Goal: Information Seeking & Learning: Learn about a topic

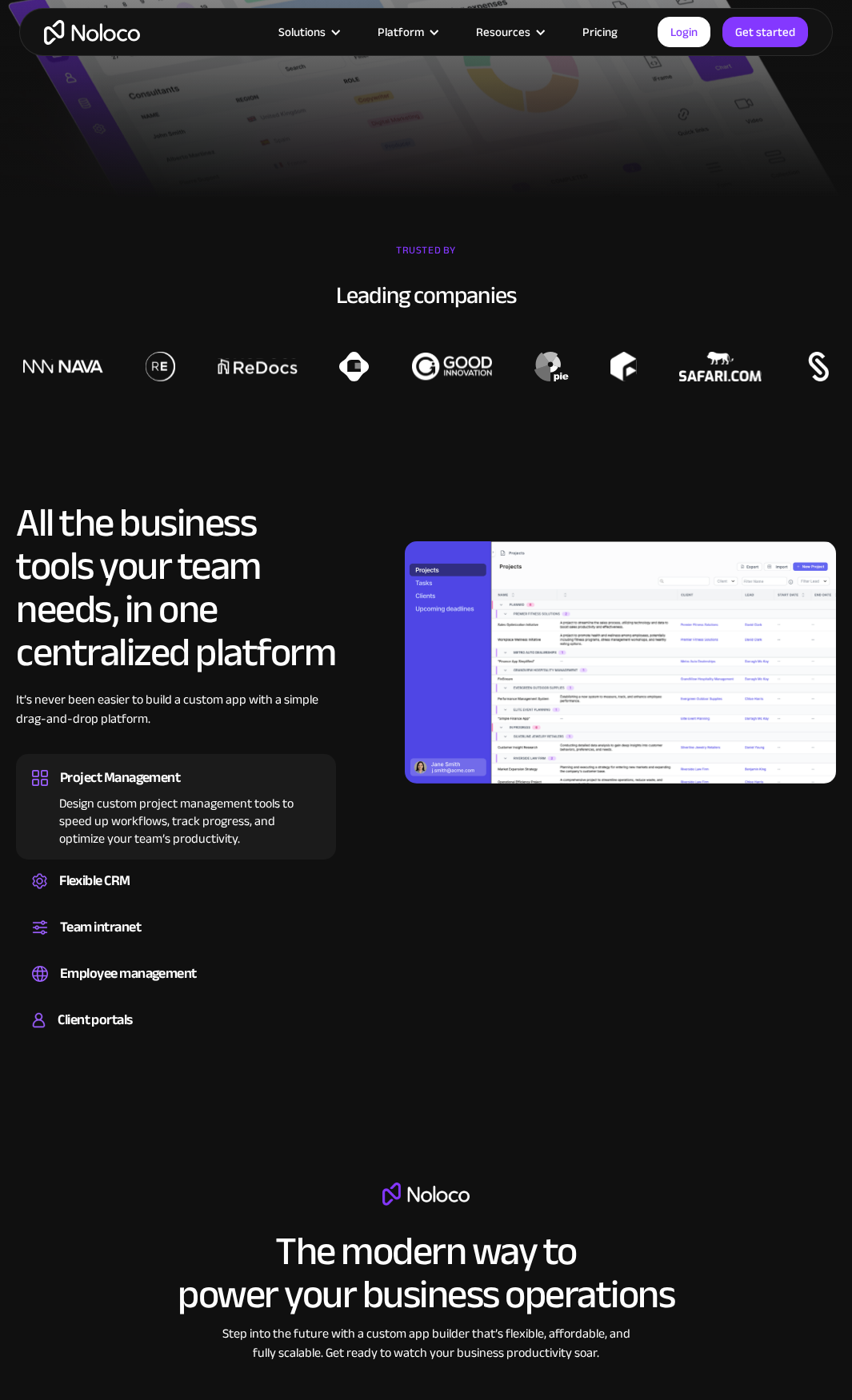
scroll to position [959, 0]
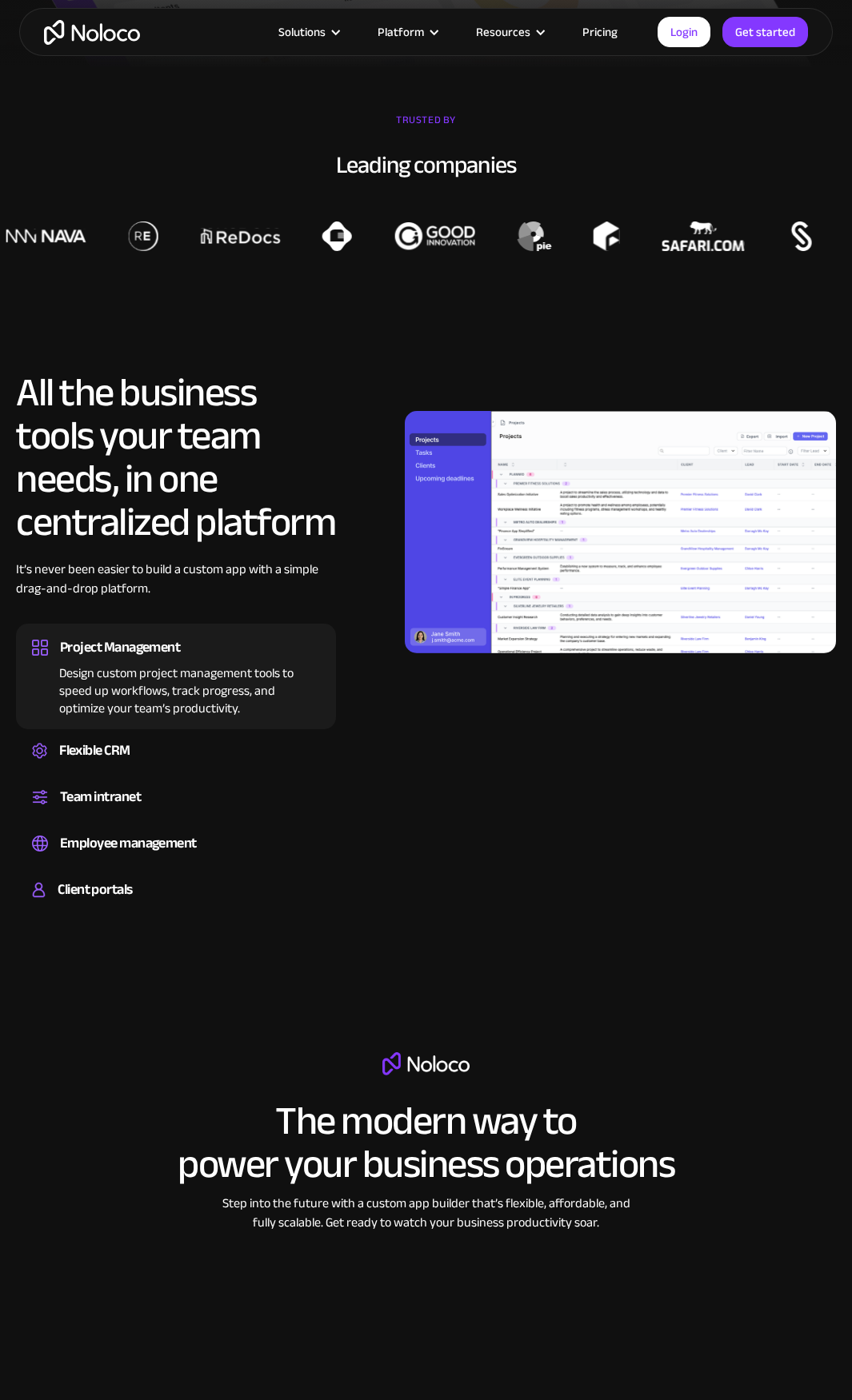
click at [594, 536] on img at bounding box center [620, 531] width 431 height 242
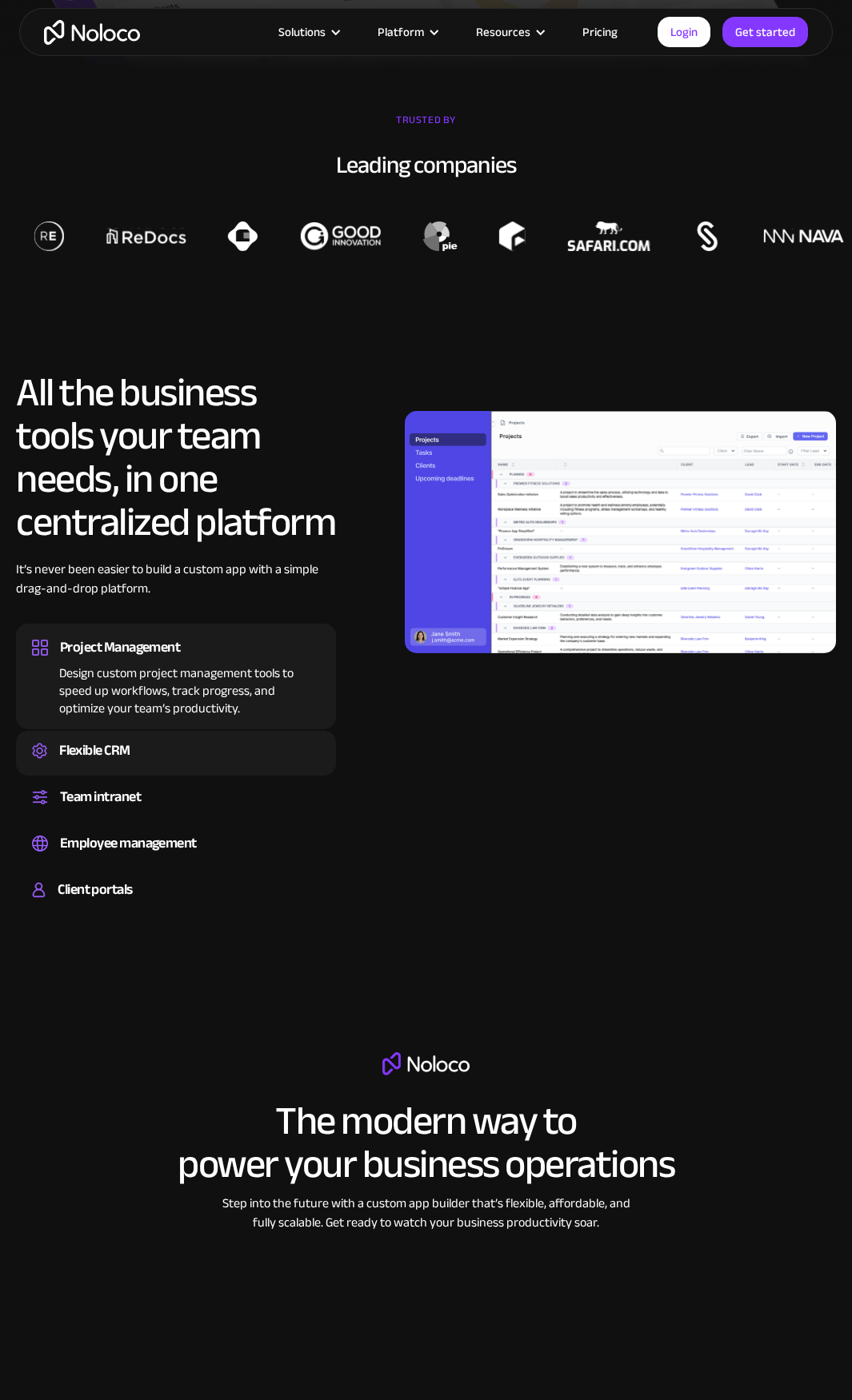
click at [121, 749] on div "Flexible CRM" at bounding box center [95, 750] width 71 height 24
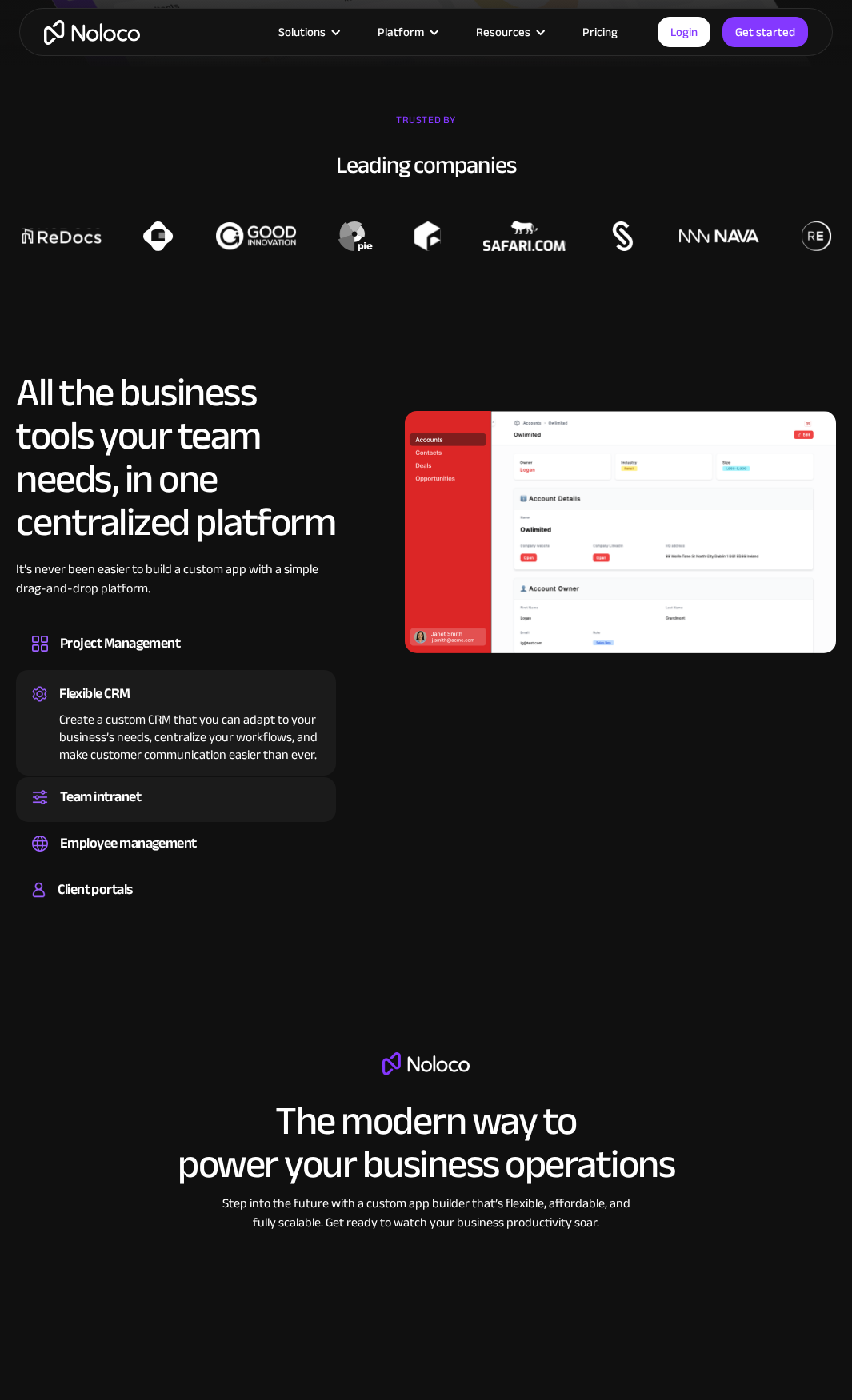
click at [158, 793] on div "Team intranet" at bounding box center [175, 796] width 288 height 24
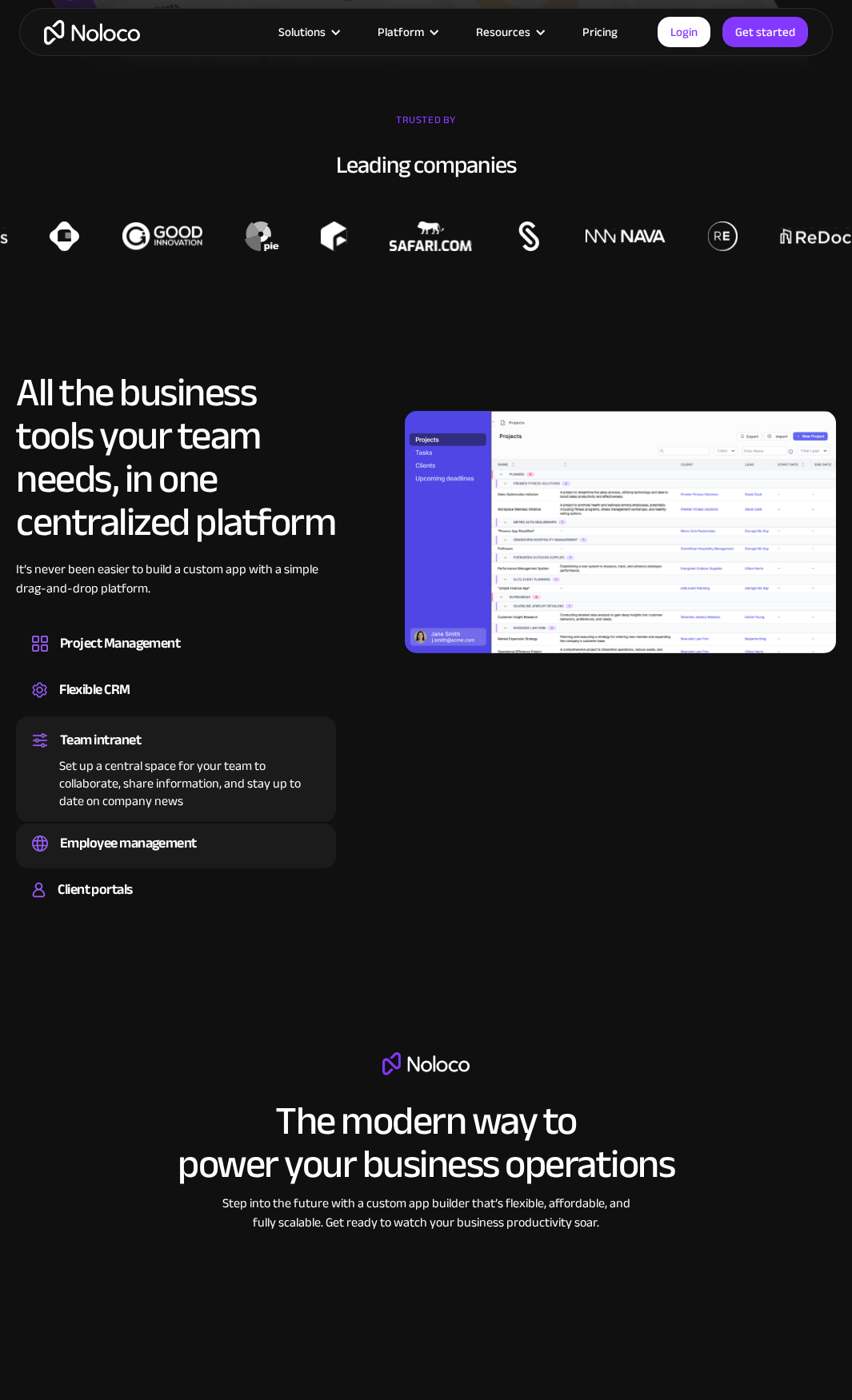
click at [145, 836] on div "Employee management" at bounding box center [128, 843] width 137 height 24
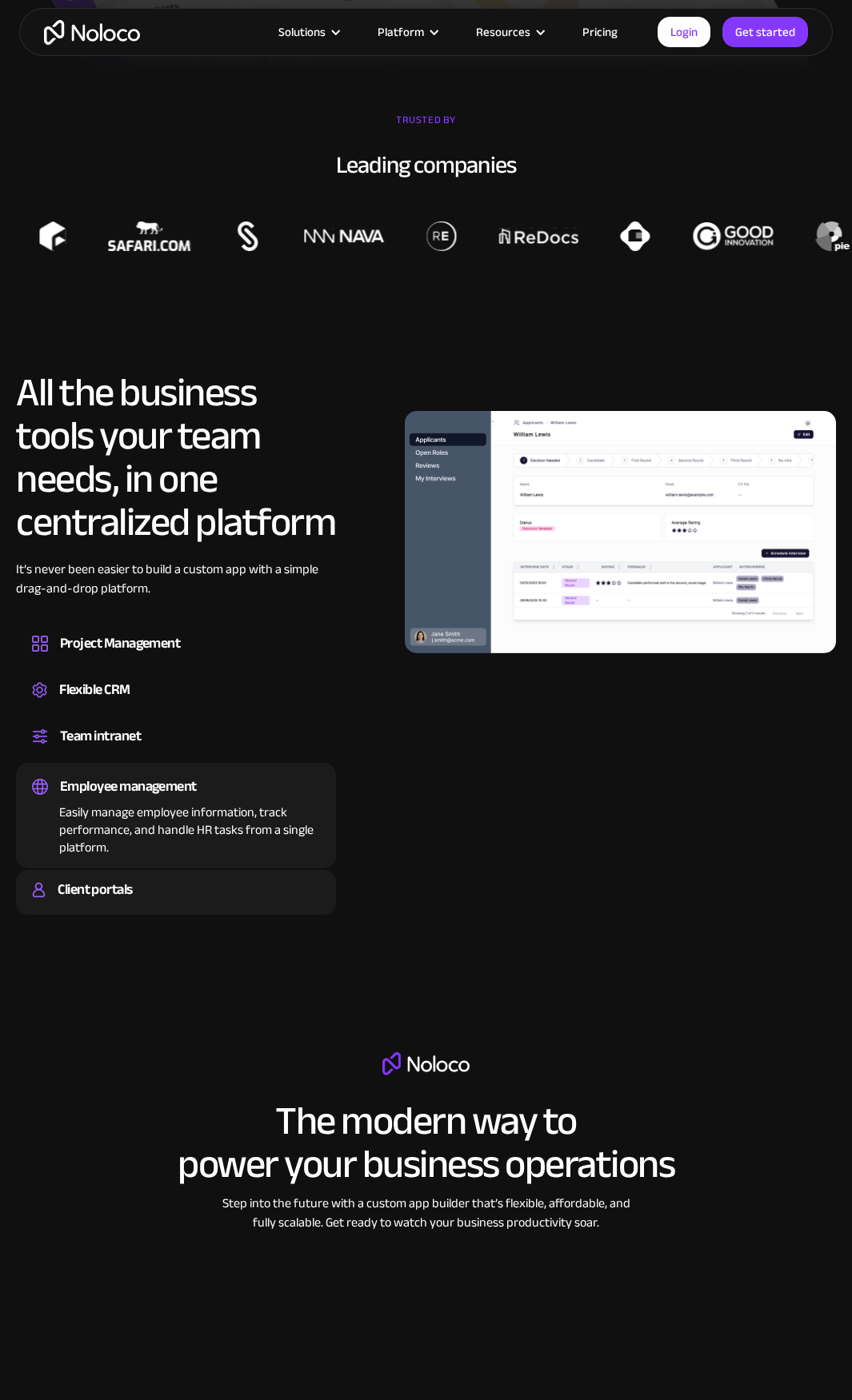
click at [122, 889] on div "Client portals" at bounding box center [95, 889] width 75 height 24
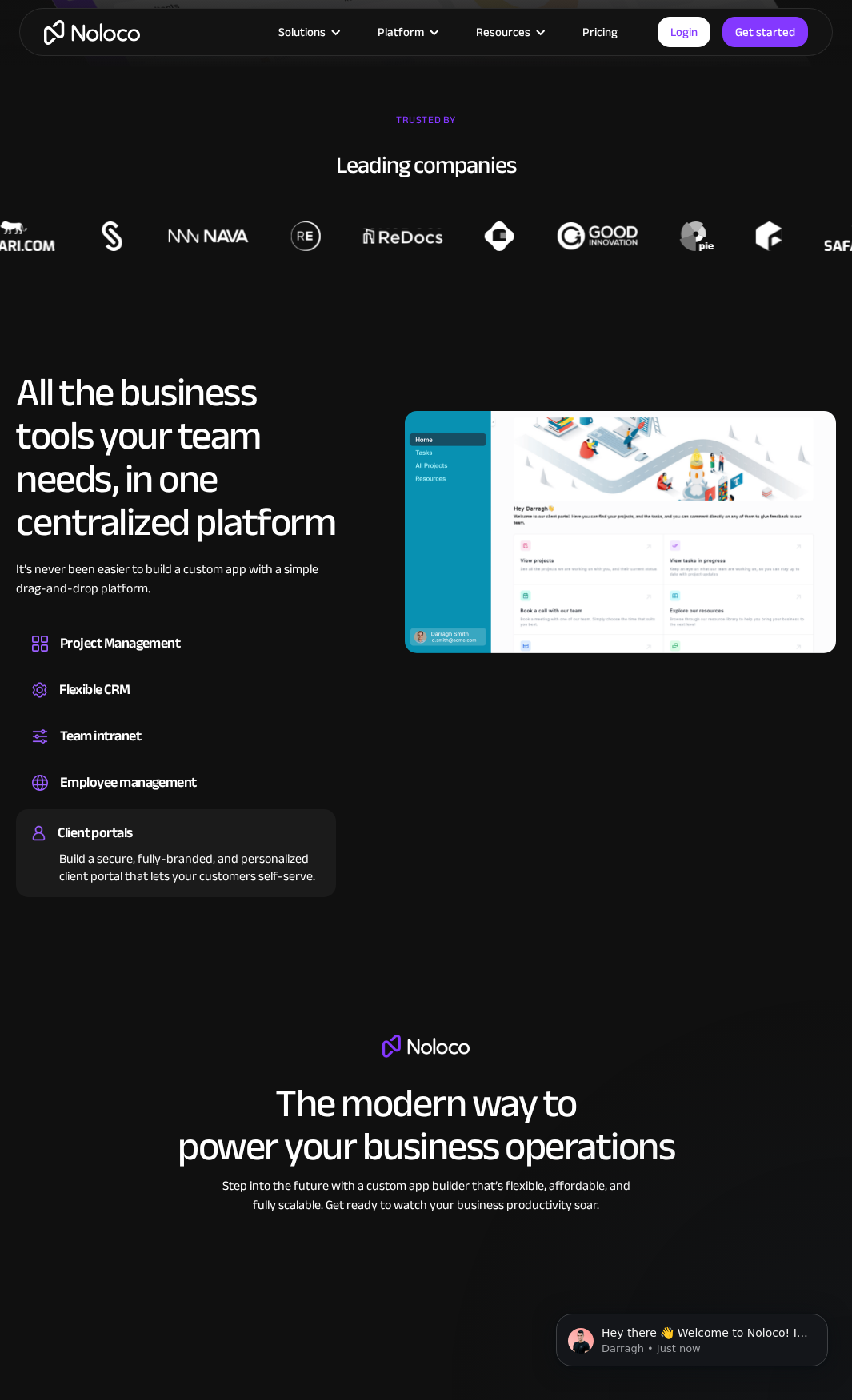
scroll to position [0, 0]
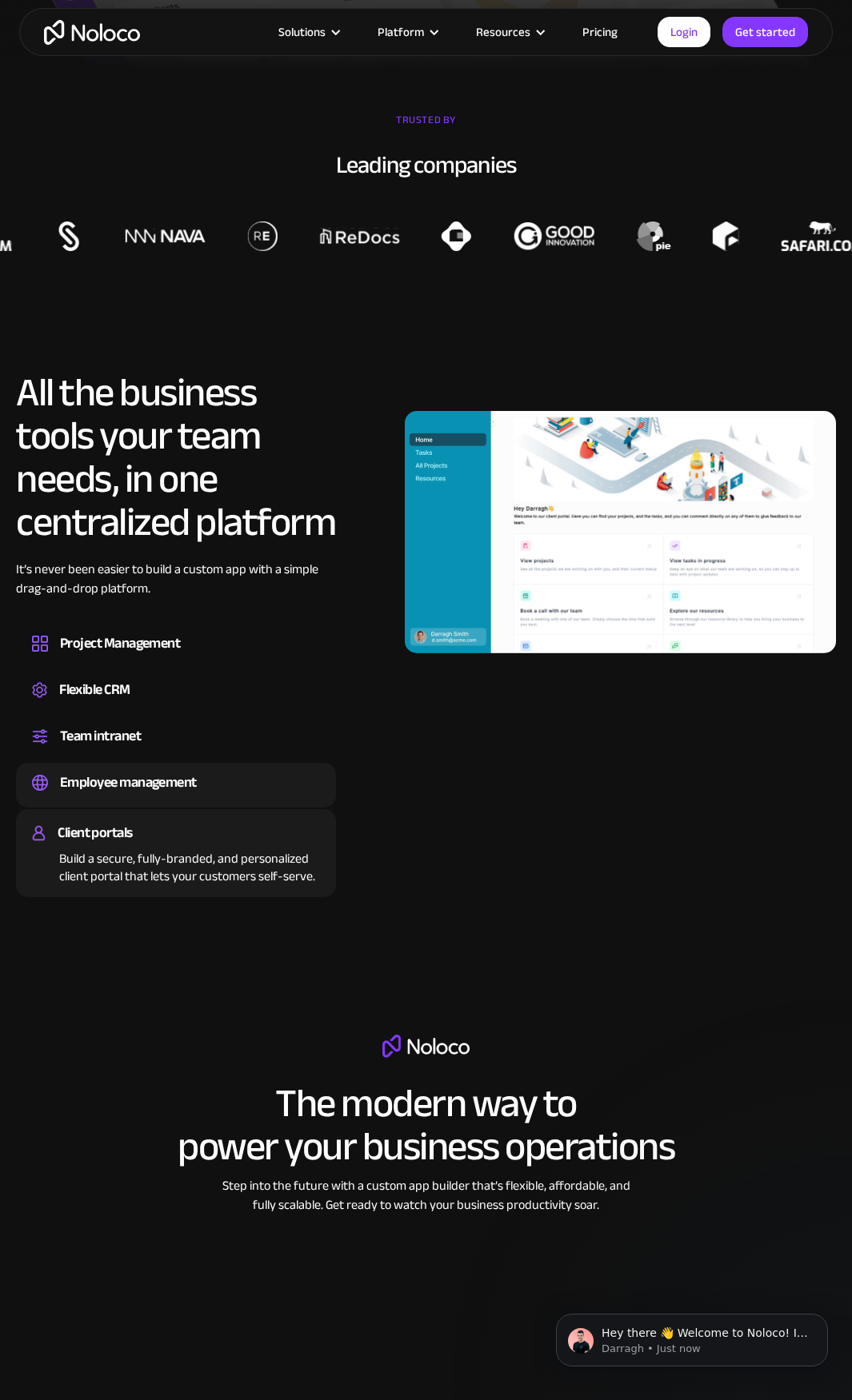
click at [154, 777] on div "Employee management" at bounding box center [128, 782] width 137 height 24
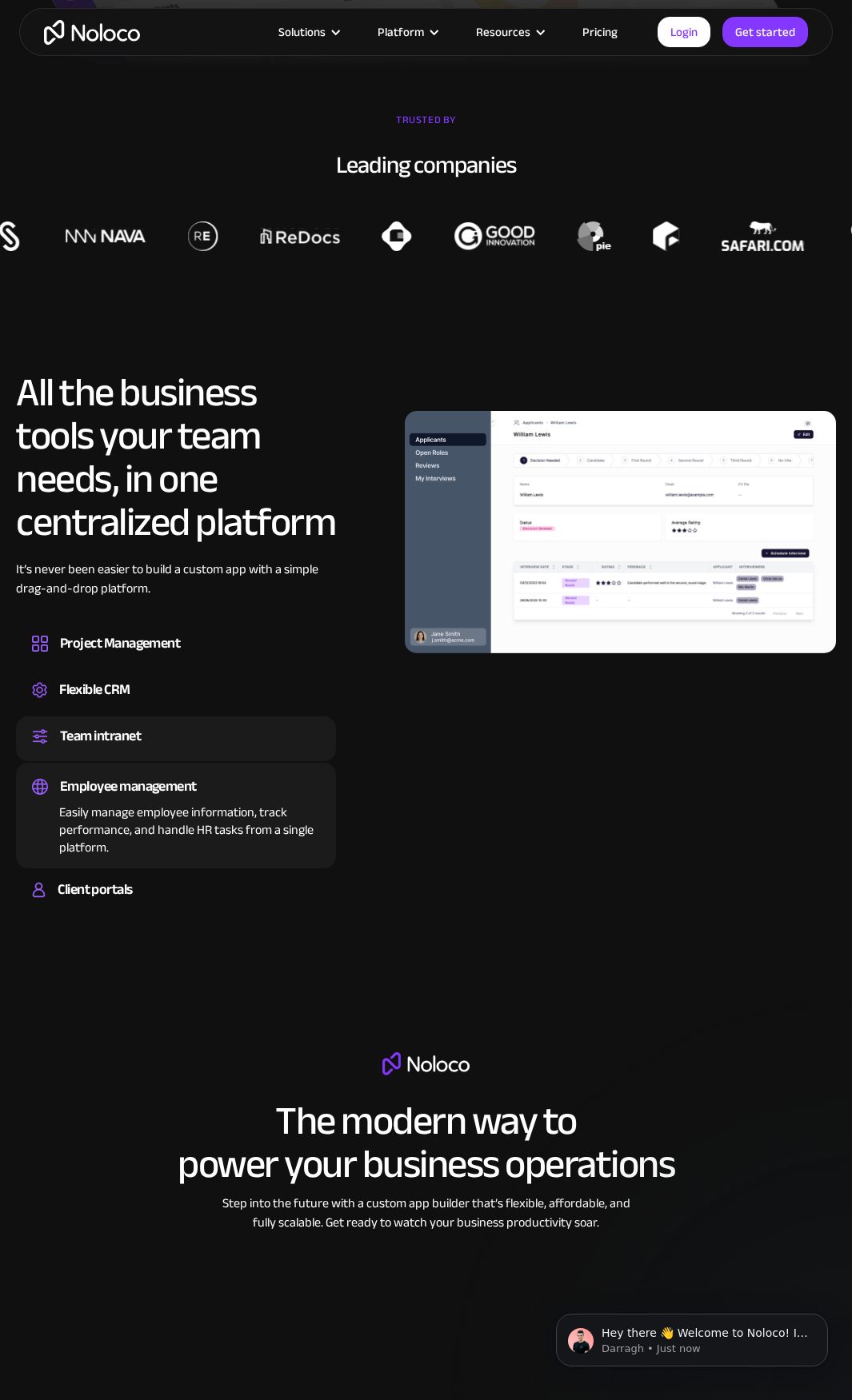
click at [157, 745] on div "Team intranet" at bounding box center [175, 736] width 288 height 24
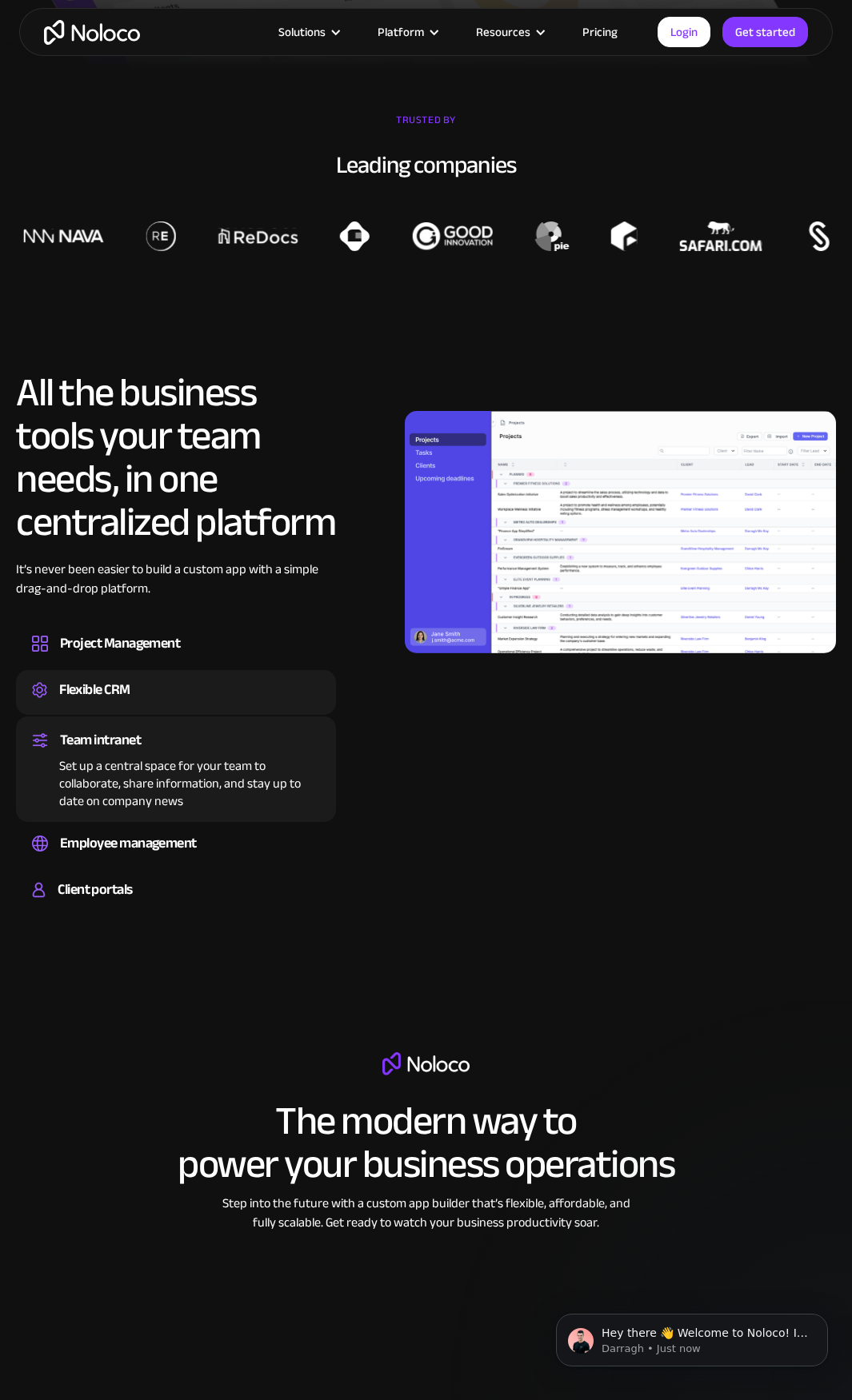
click at [153, 696] on div "Flexible CRM" at bounding box center [175, 690] width 288 height 24
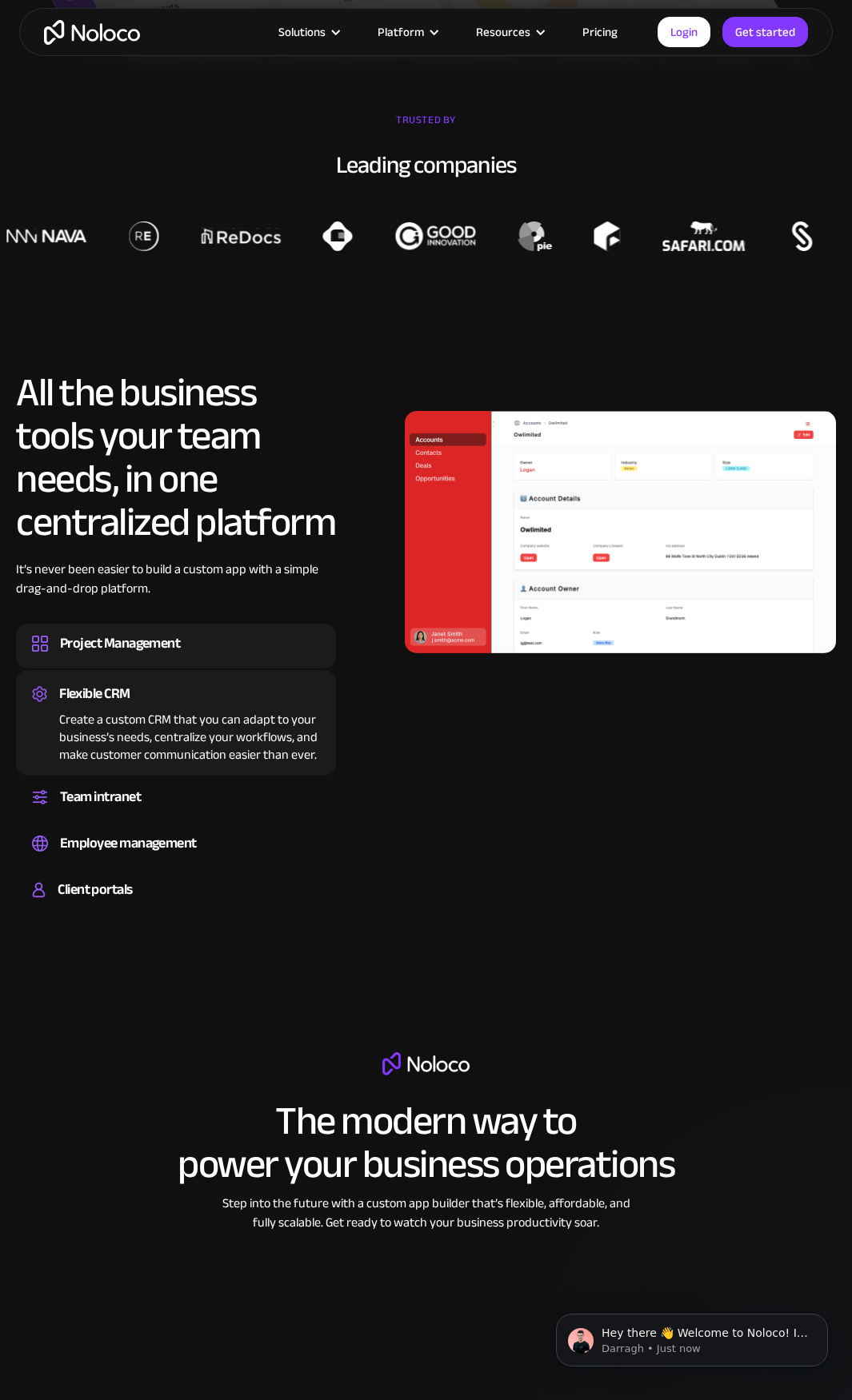
click at [149, 645] on div "Project Management" at bounding box center [120, 643] width 120 height 24
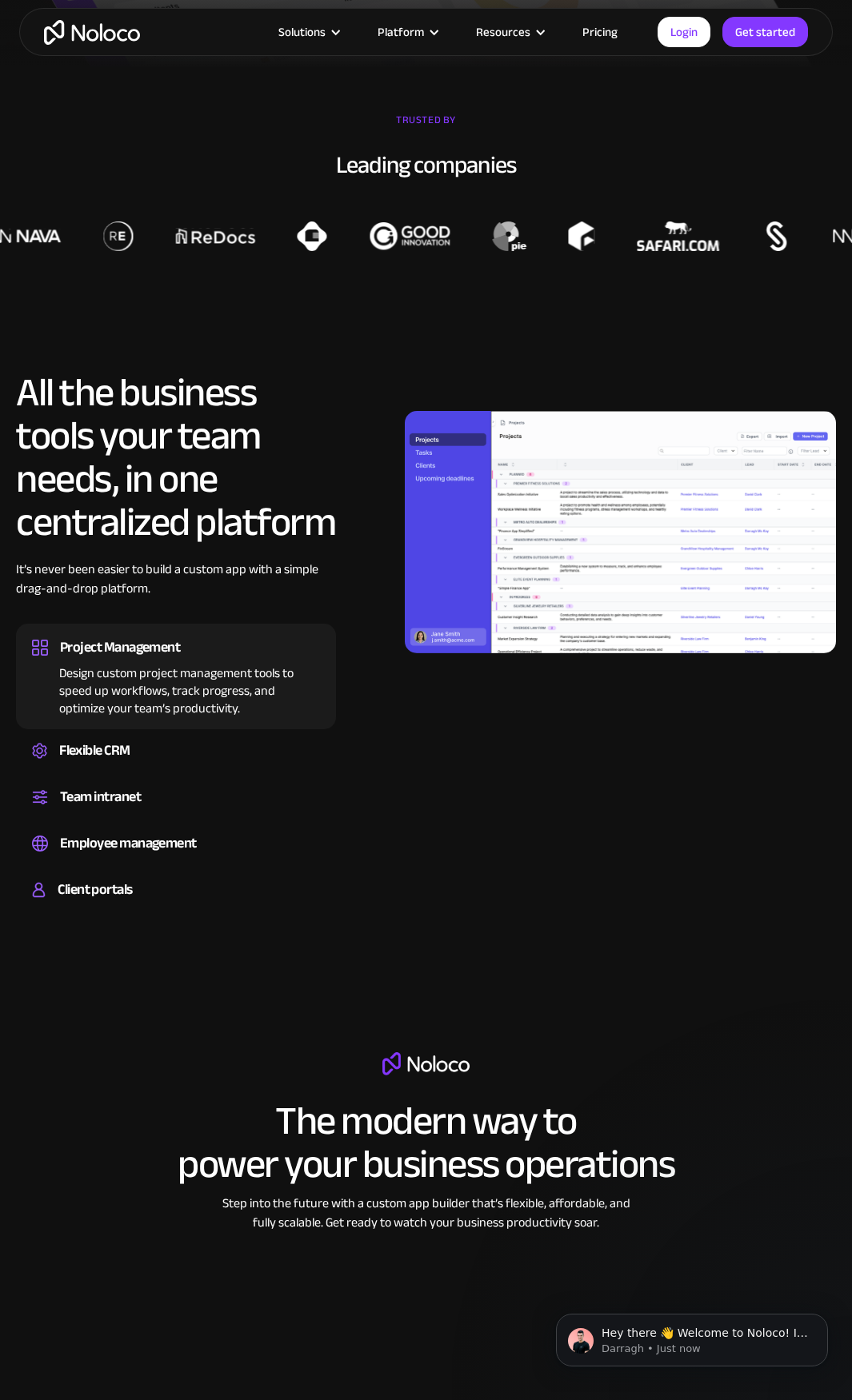
click at [389, 972] on section "The modern way to power your business operations Step into the future with a cu…" at bounding box center [426, 1314] width 852 height 717
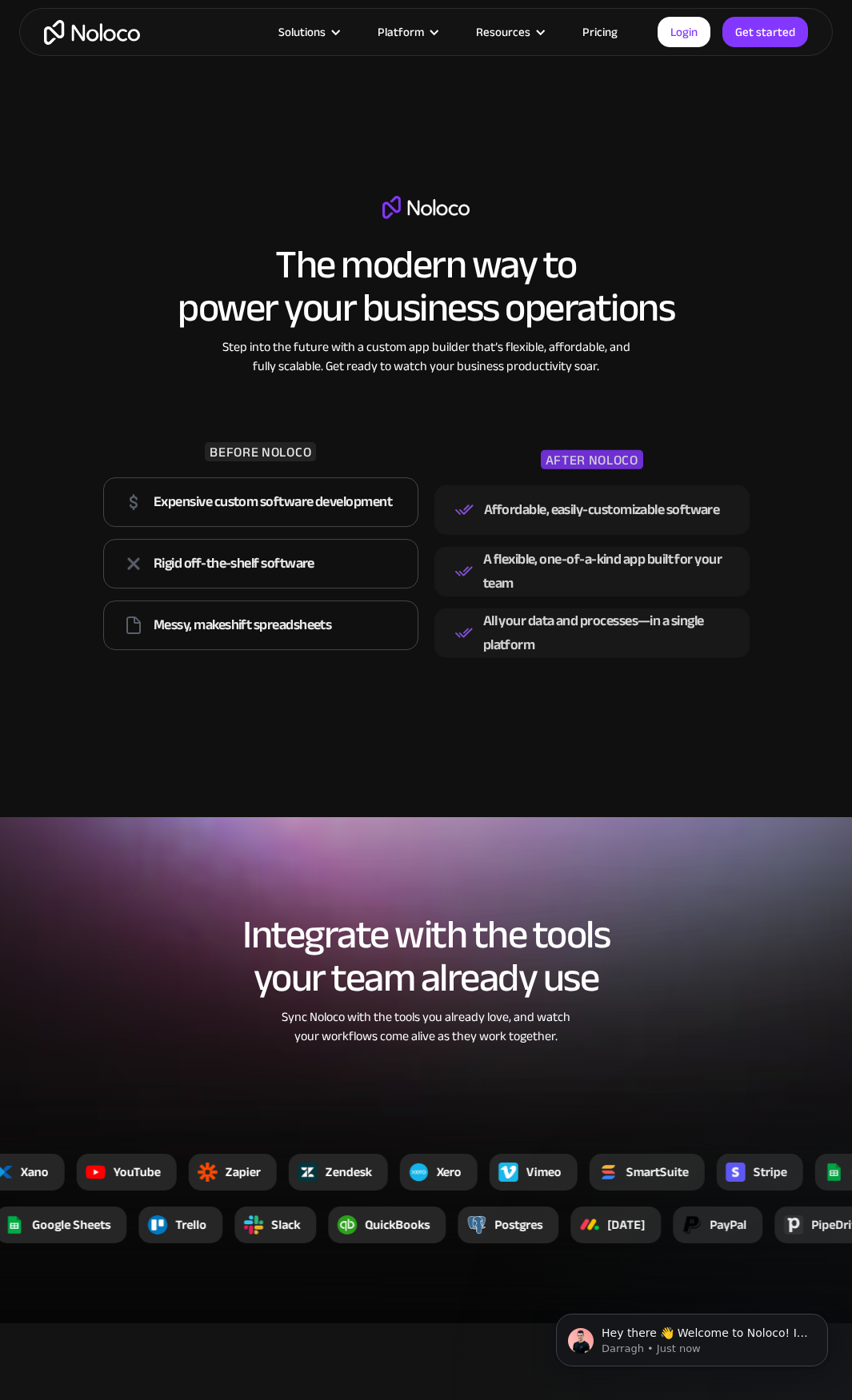
scroll to position [1838, 0]
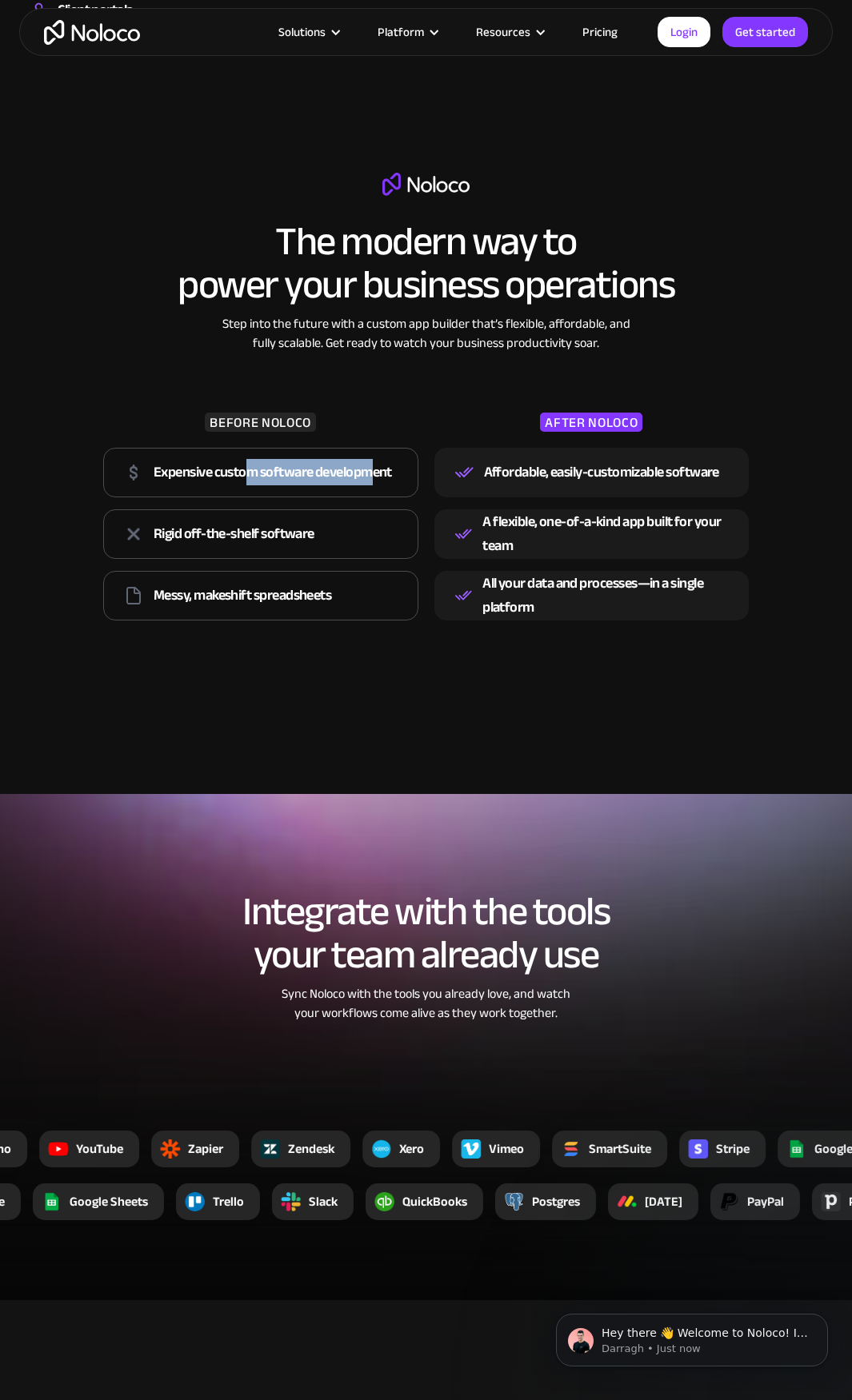
drag, startPoint x: 245, startPoint y: 474, endPoint x: 366, endPoint y: 474, distance: 121.0
click at [366, 474] on div "Expensive custom software development" at bounding box center [273, 472] width 238 height 24
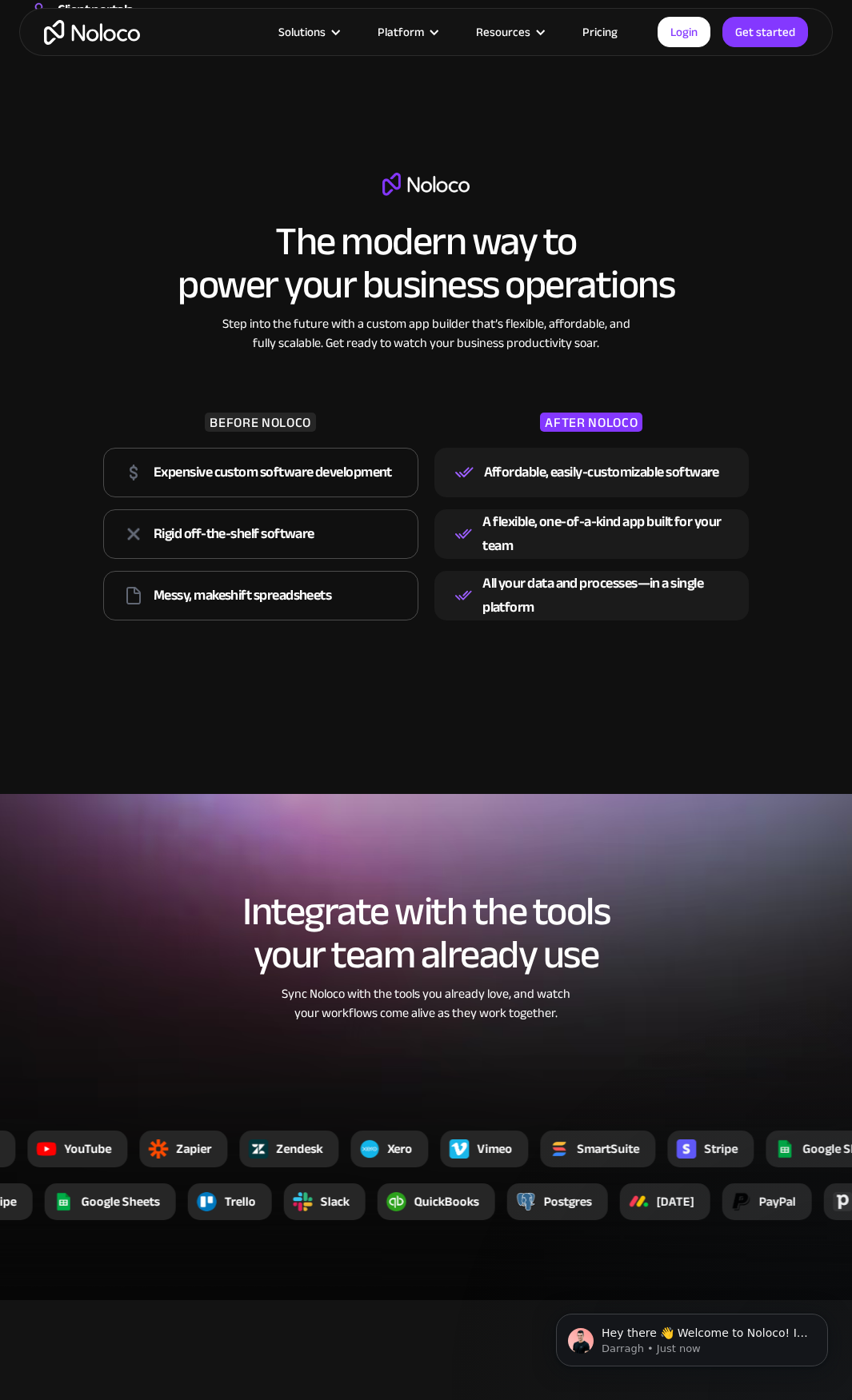
click at [387, 563] on div "Expensive custom software development Rigid off-the-shelf software Messy, makes…" at bounding box center [261, 533] width 315 height 184
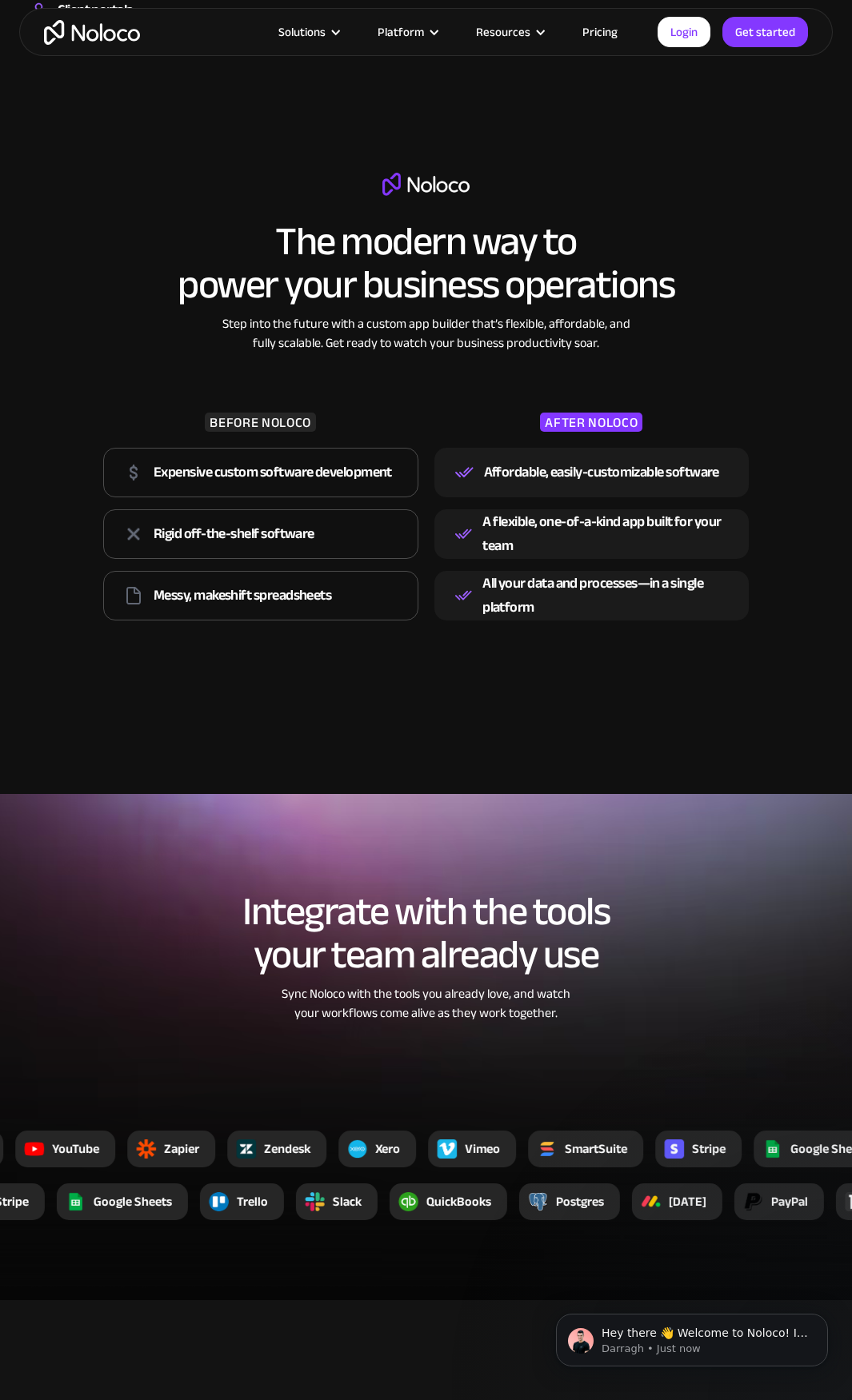
click at [237, 526] on div "Rigid off-the-shelf software" at bounding box center [234, 534] width 161 height 24
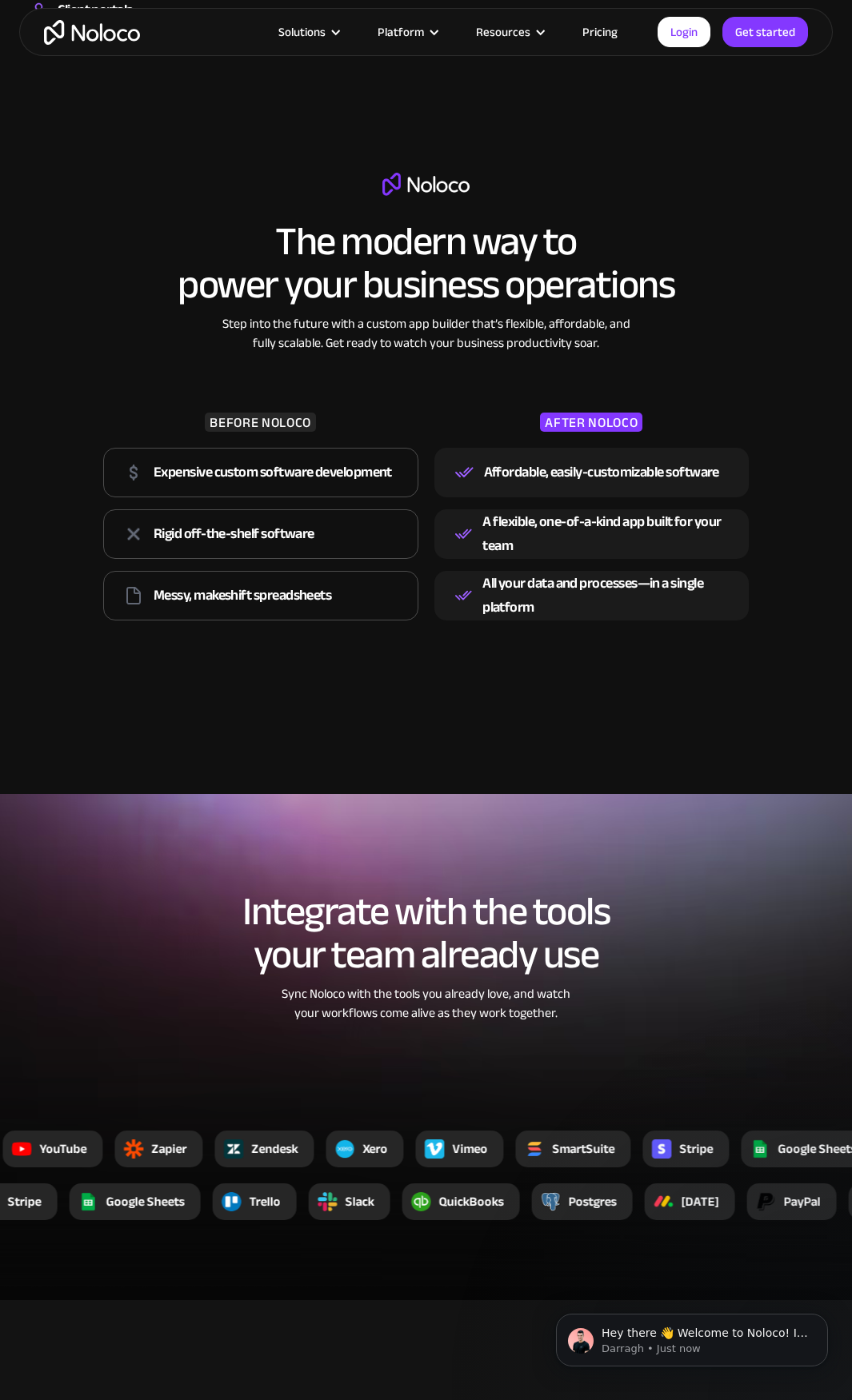
click at [267, 592] on div "Messy, makeshift spreadsheets" at bounding box center [242, 595] width 178 height 24
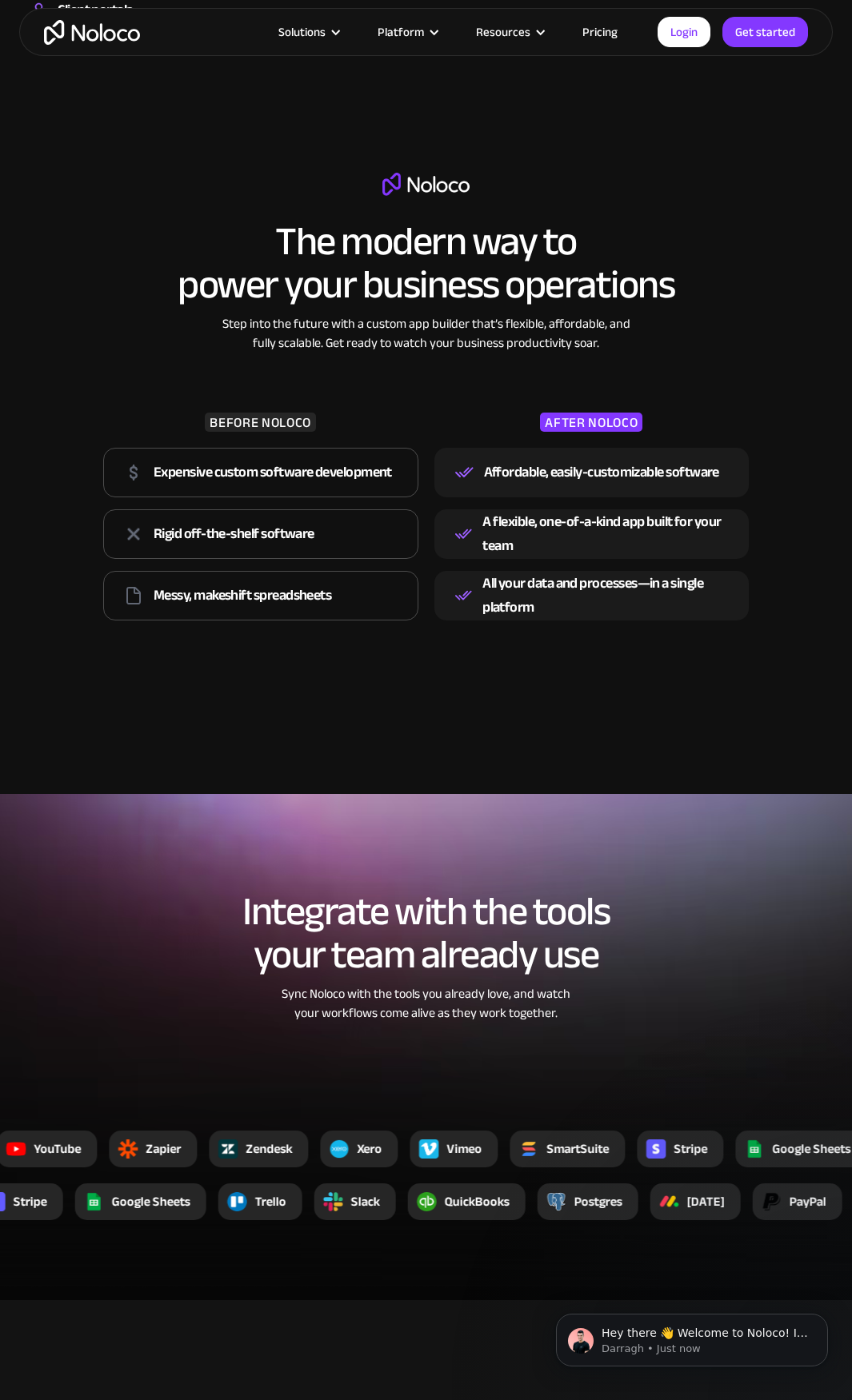
click at [282, 526] on div "Rigid off-the-shelf software" at bounding box center [234, 534] width 161 height 24
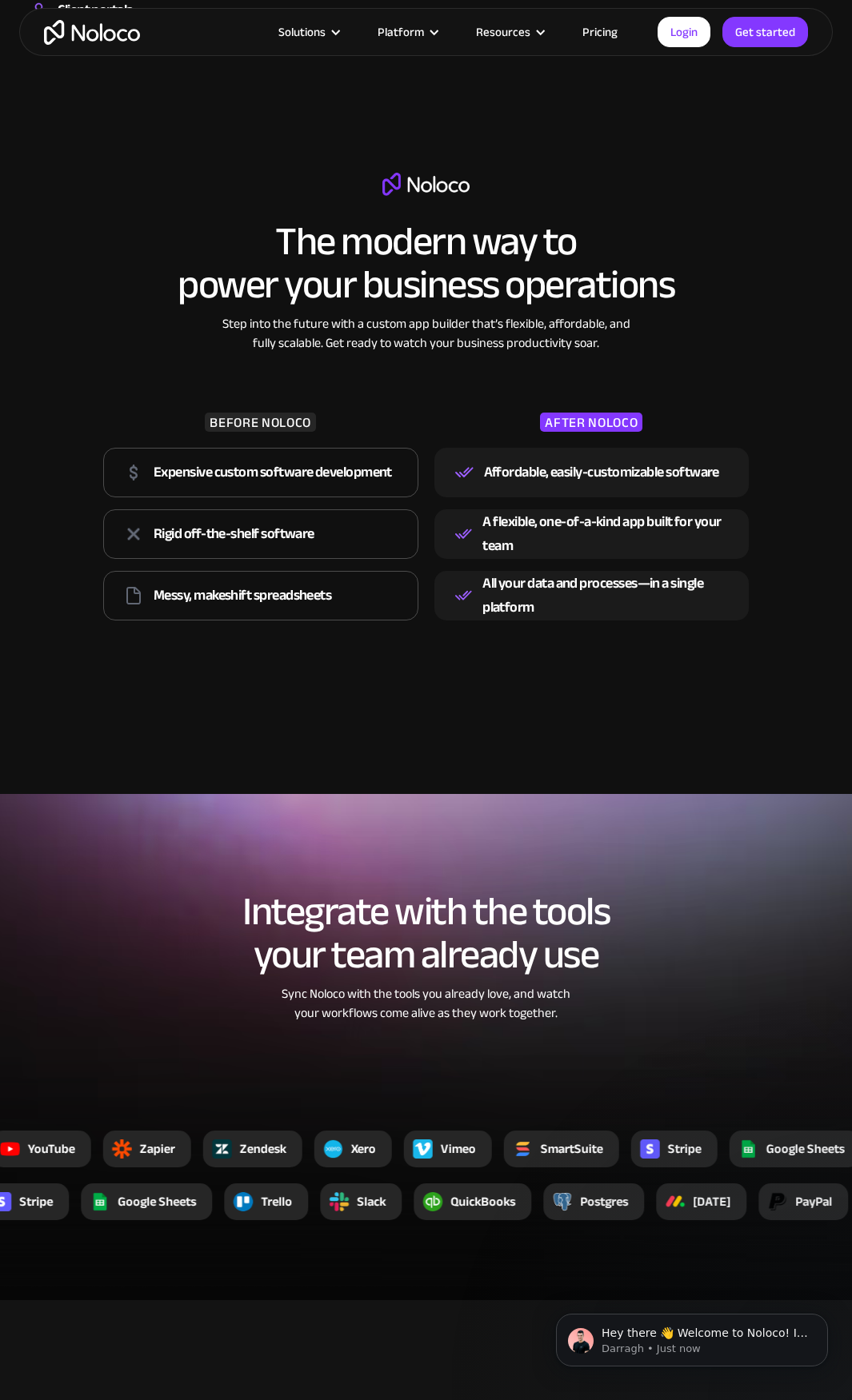
click at [298, 460] on div "Expensive custom software development" at bounding box center [273, 472] width 238 height 24
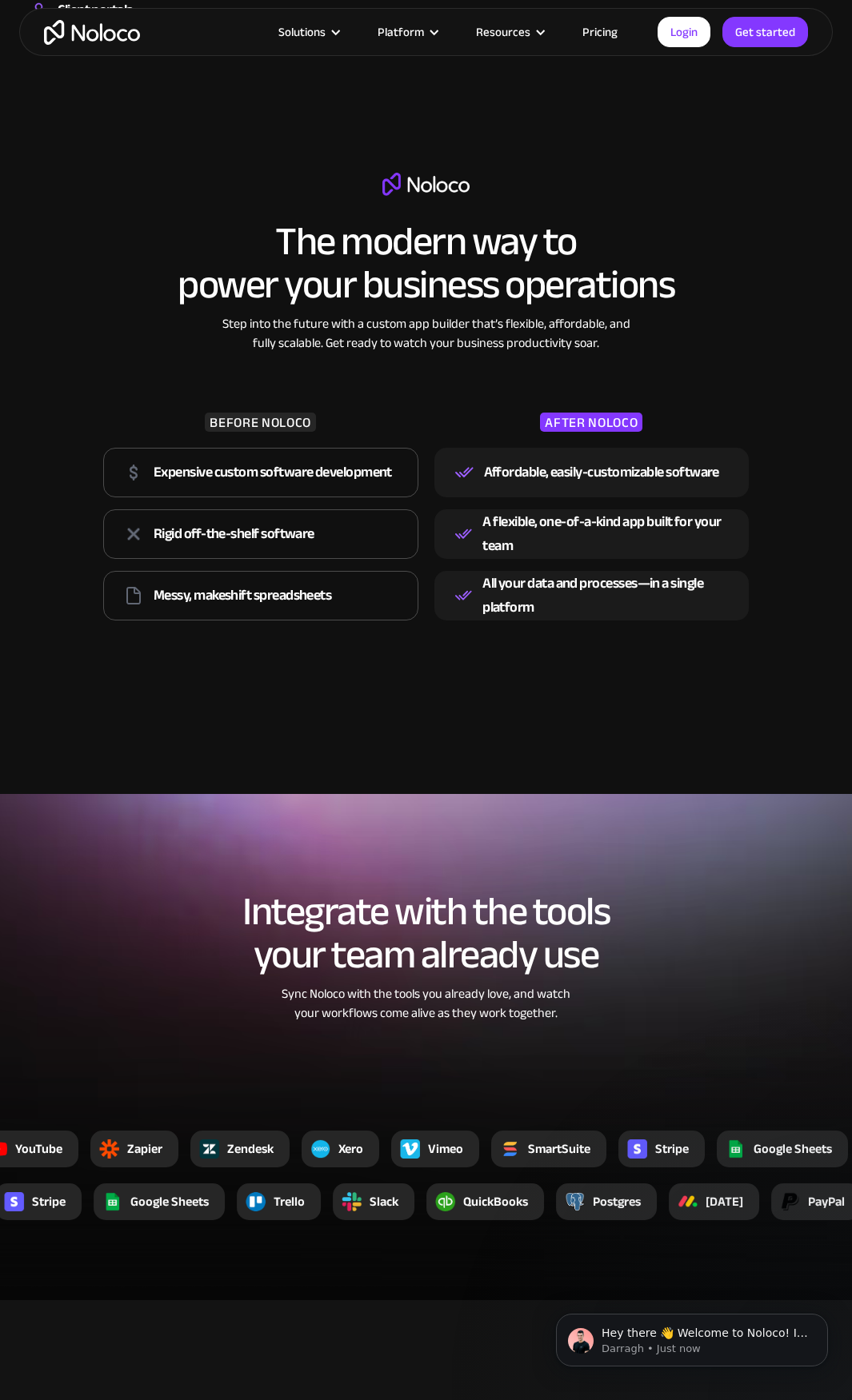
click at [294, 544] on div "Rigid off-the-shelf software" at bounding box center [234, 534] width 161 height 24
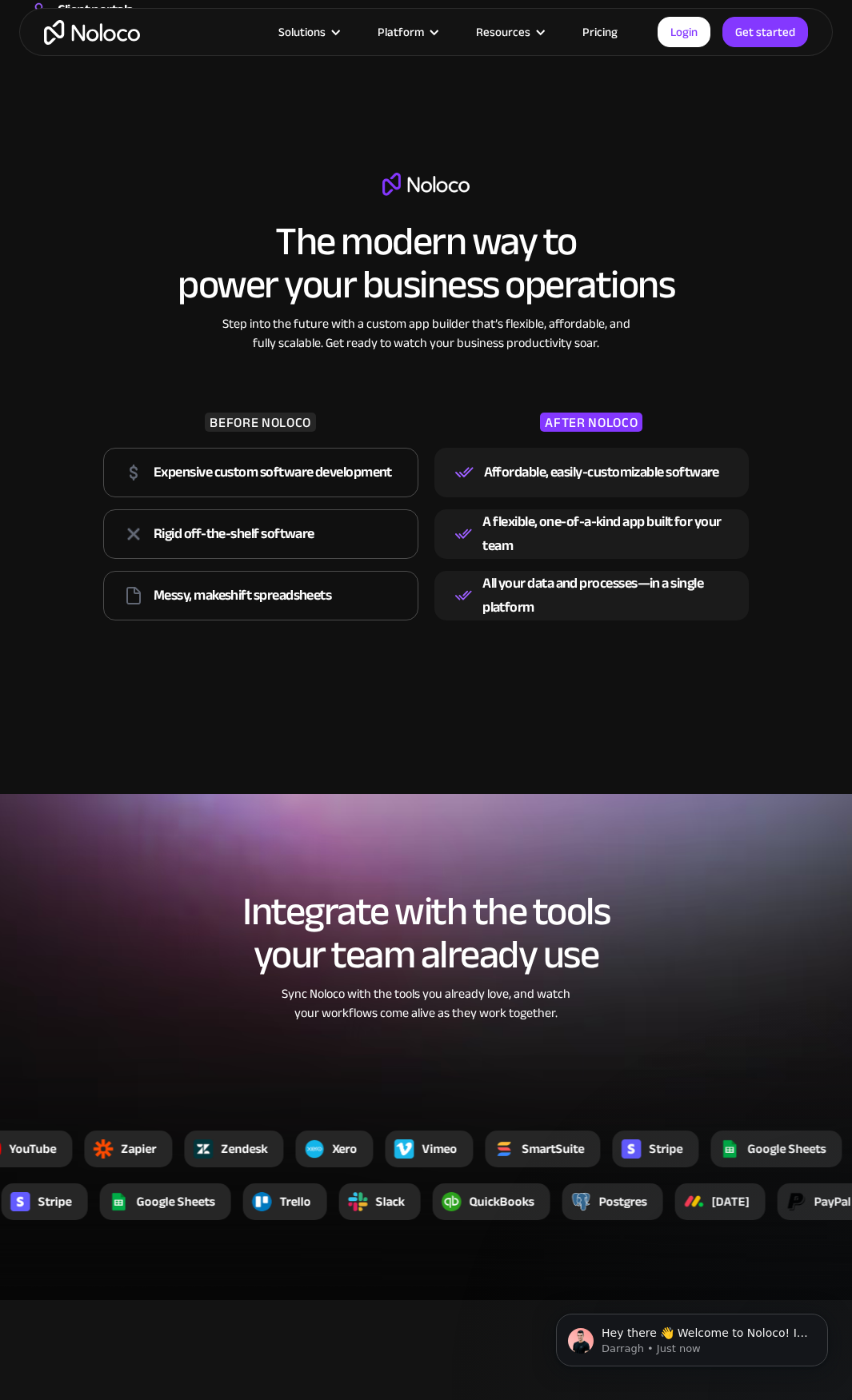
click at [327, 609] on div "Messy, makeshift spreadsheets" at bounding box center [261, 595] width 315 height 49
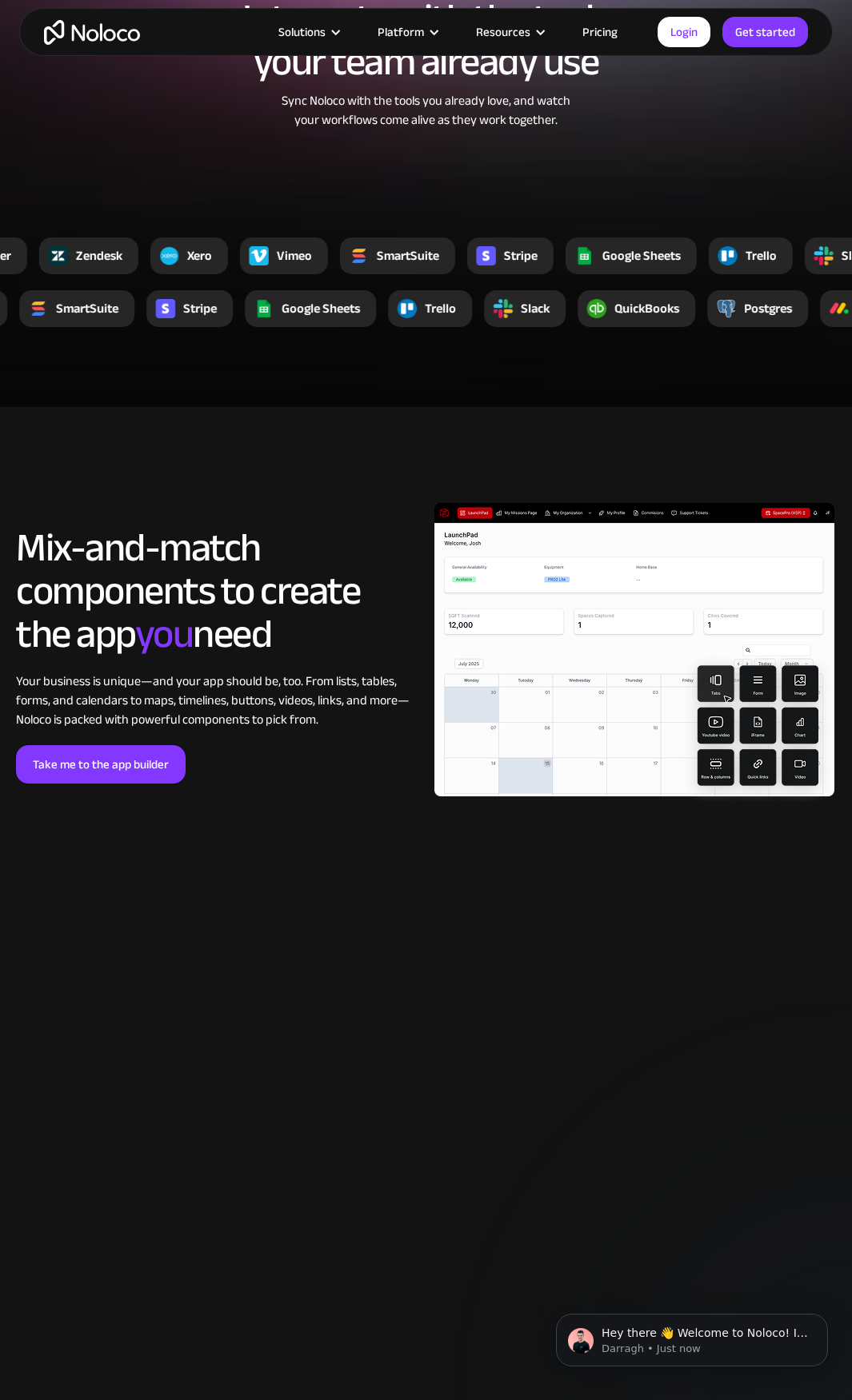
scroll to position [2797, 0]
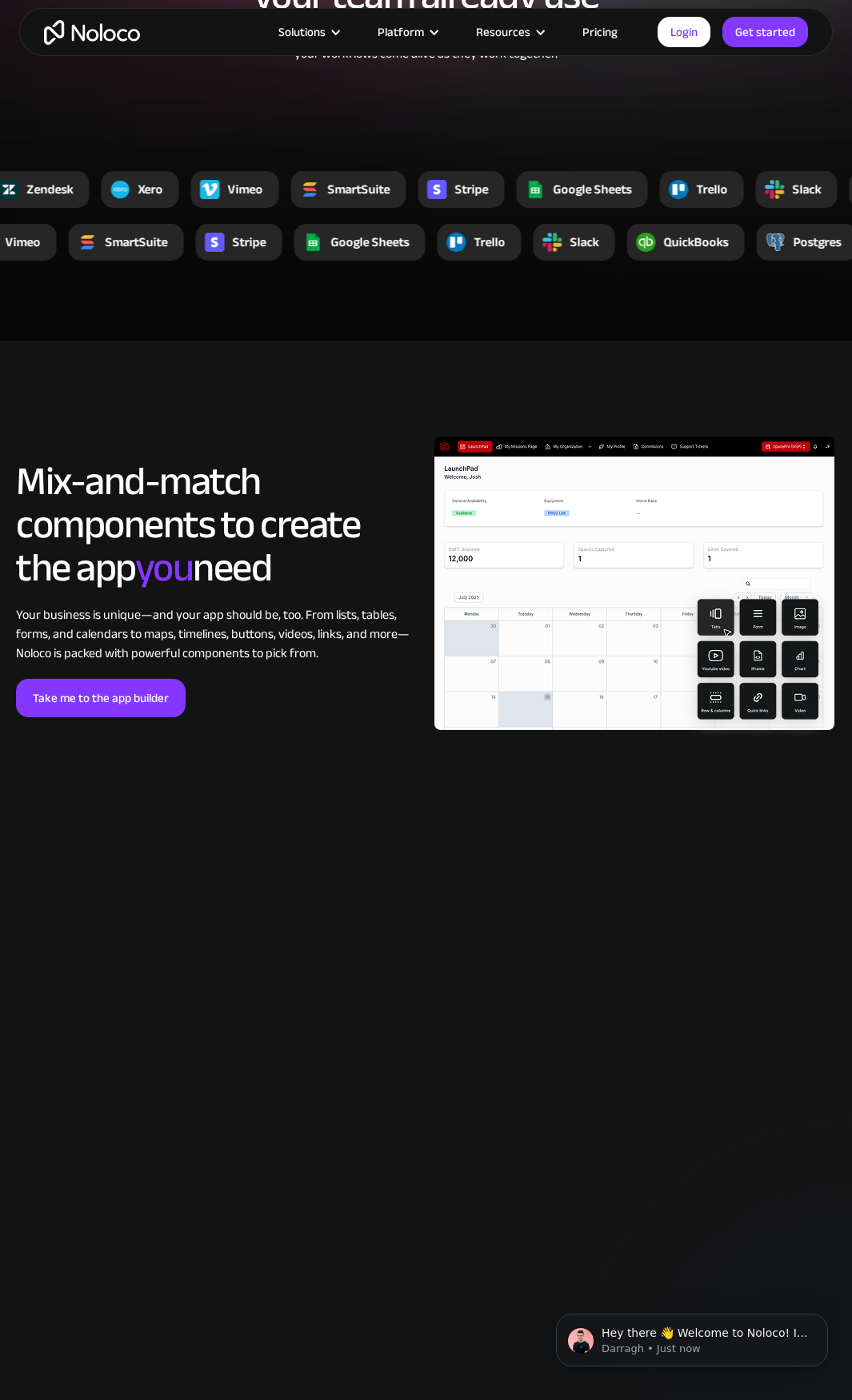
click at [183, 563] on span "you" at bounding box center [164, 568] width 59 height 75
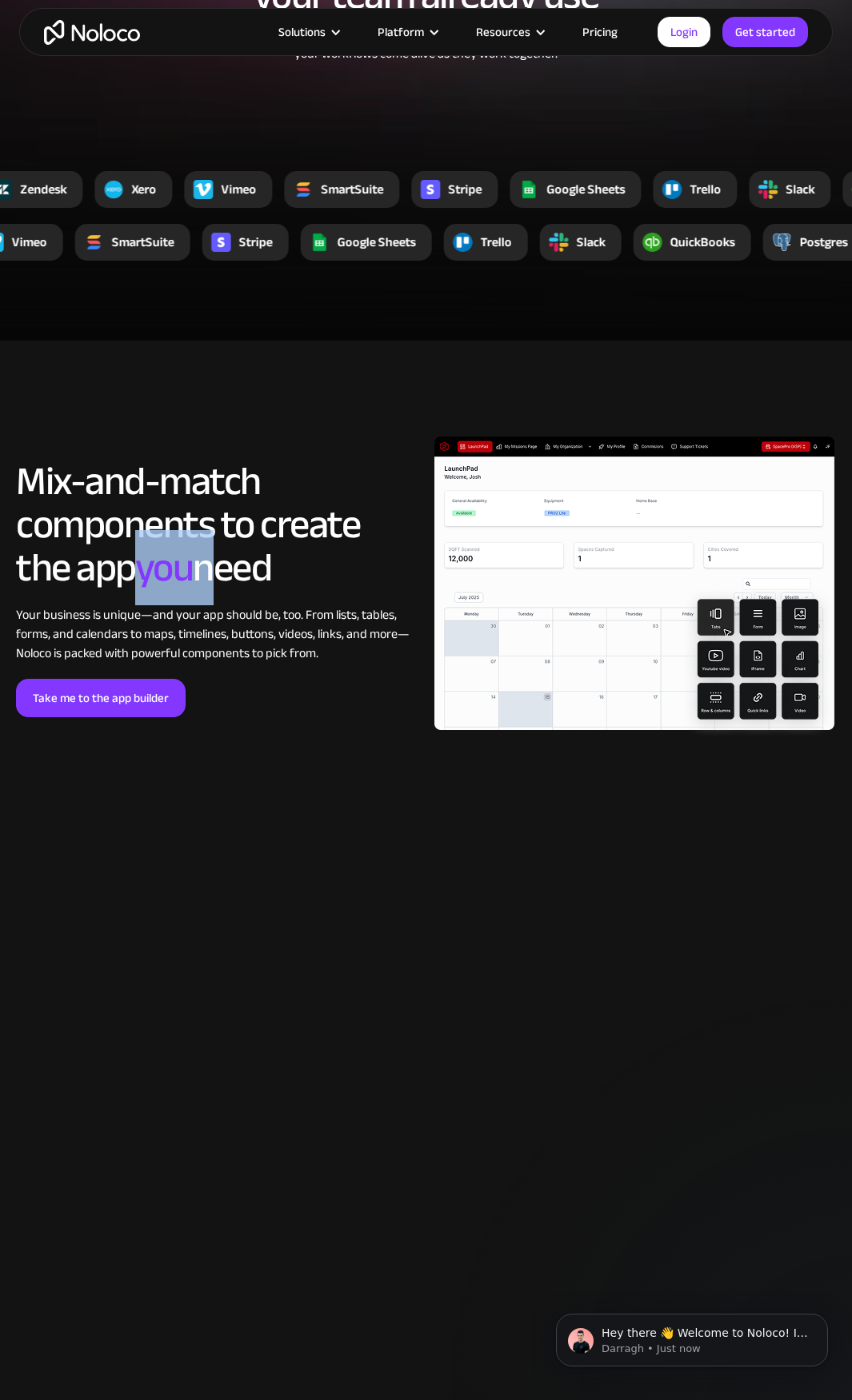
click at [183, 563] on span "you" at bounding box center [164, 568] width 59 height 75
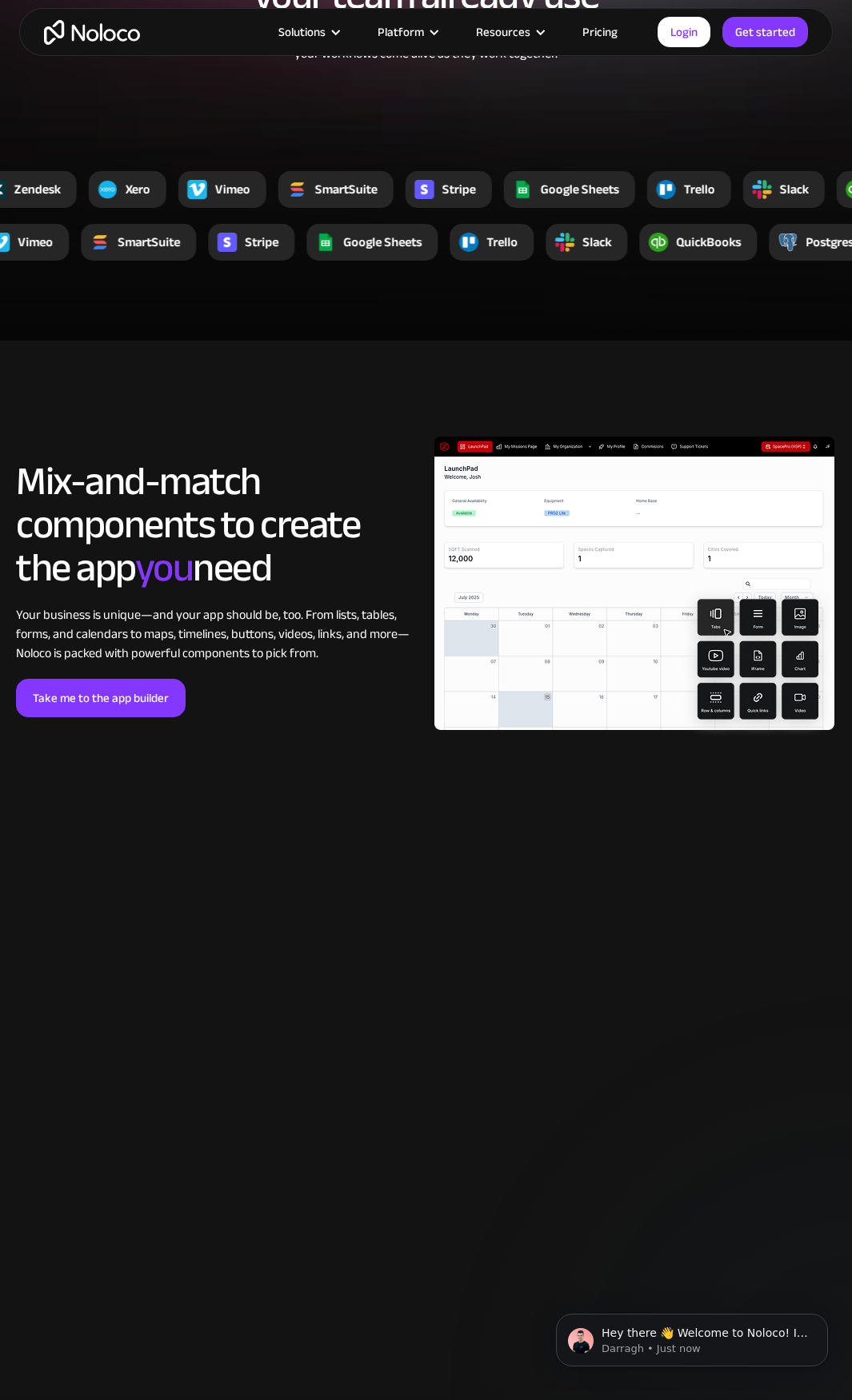
click at [236, 574] on h2 "Mix-and-match components to create the app you need" at bounding box center [217, 524] width 403 height 129
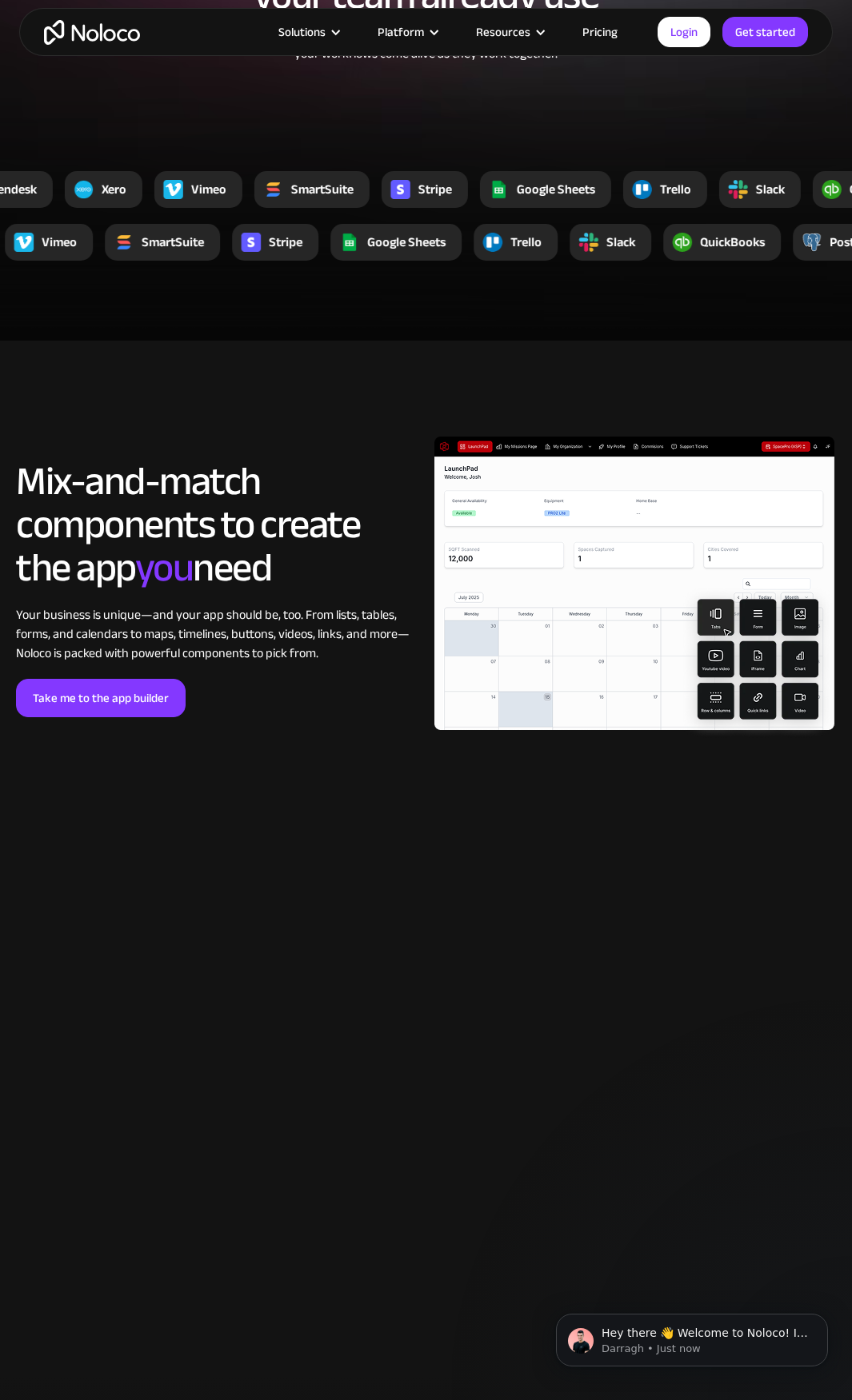
click at [169, 573] on span "you" at bounding box center [164, 568] width 59 height 75
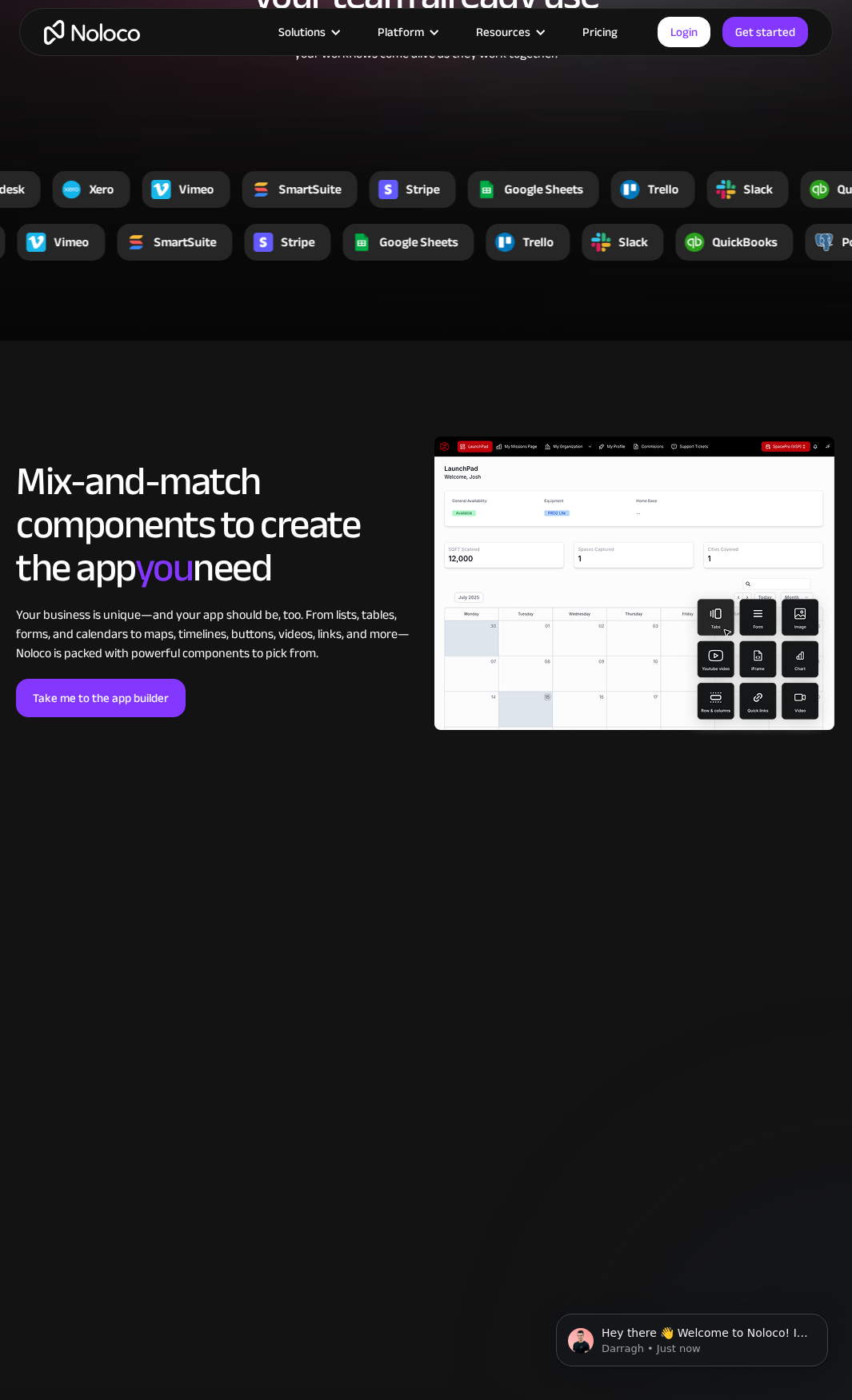
click at [180, 522] on h2 "Mix-and-match components to create the app you need" at bounding box center [217, 524] width 403 height 129
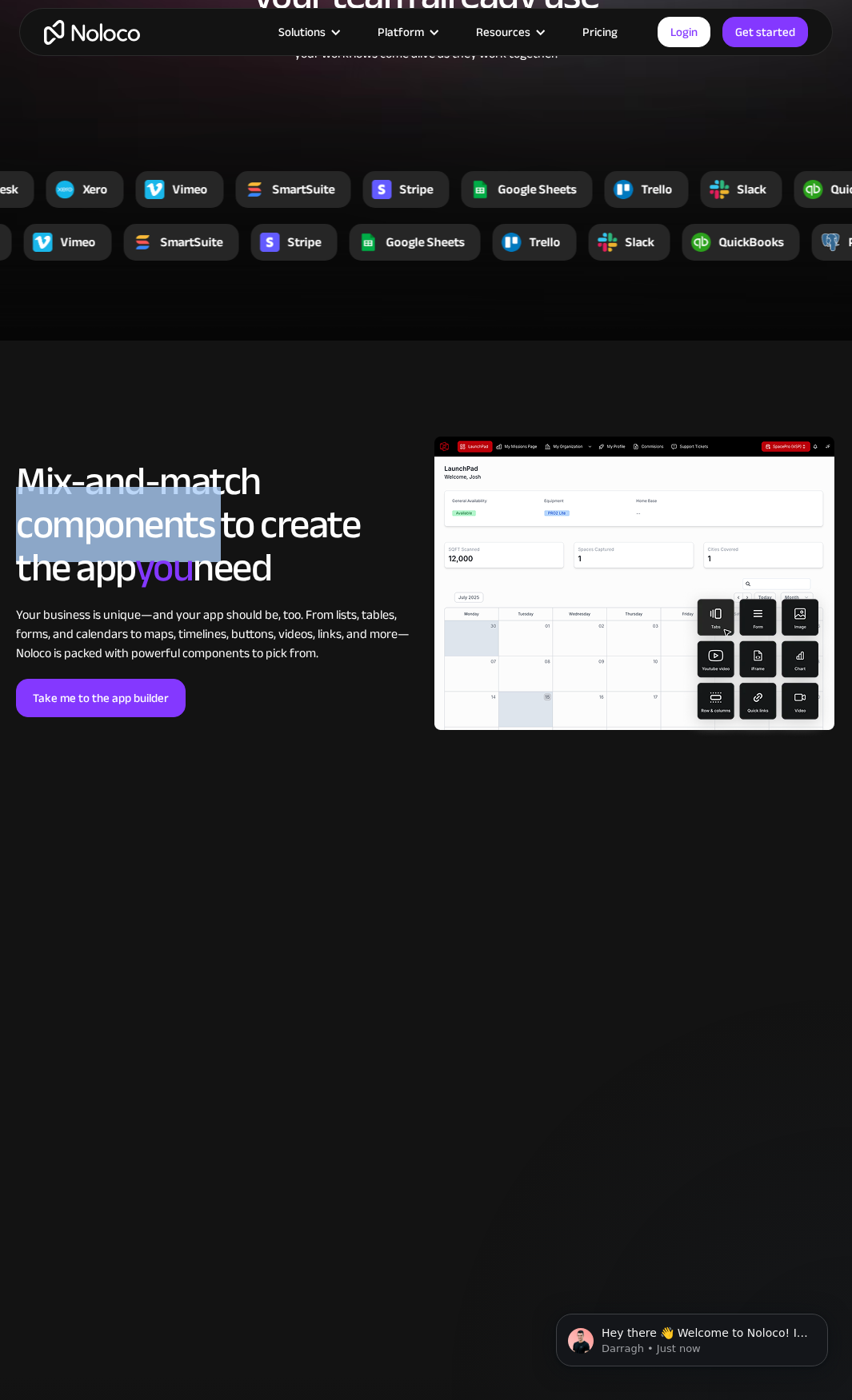
click at [180, 522] on h2 "Mix-and-match components to create the app you need" at bounding box center [217, 524] width 403 height 129
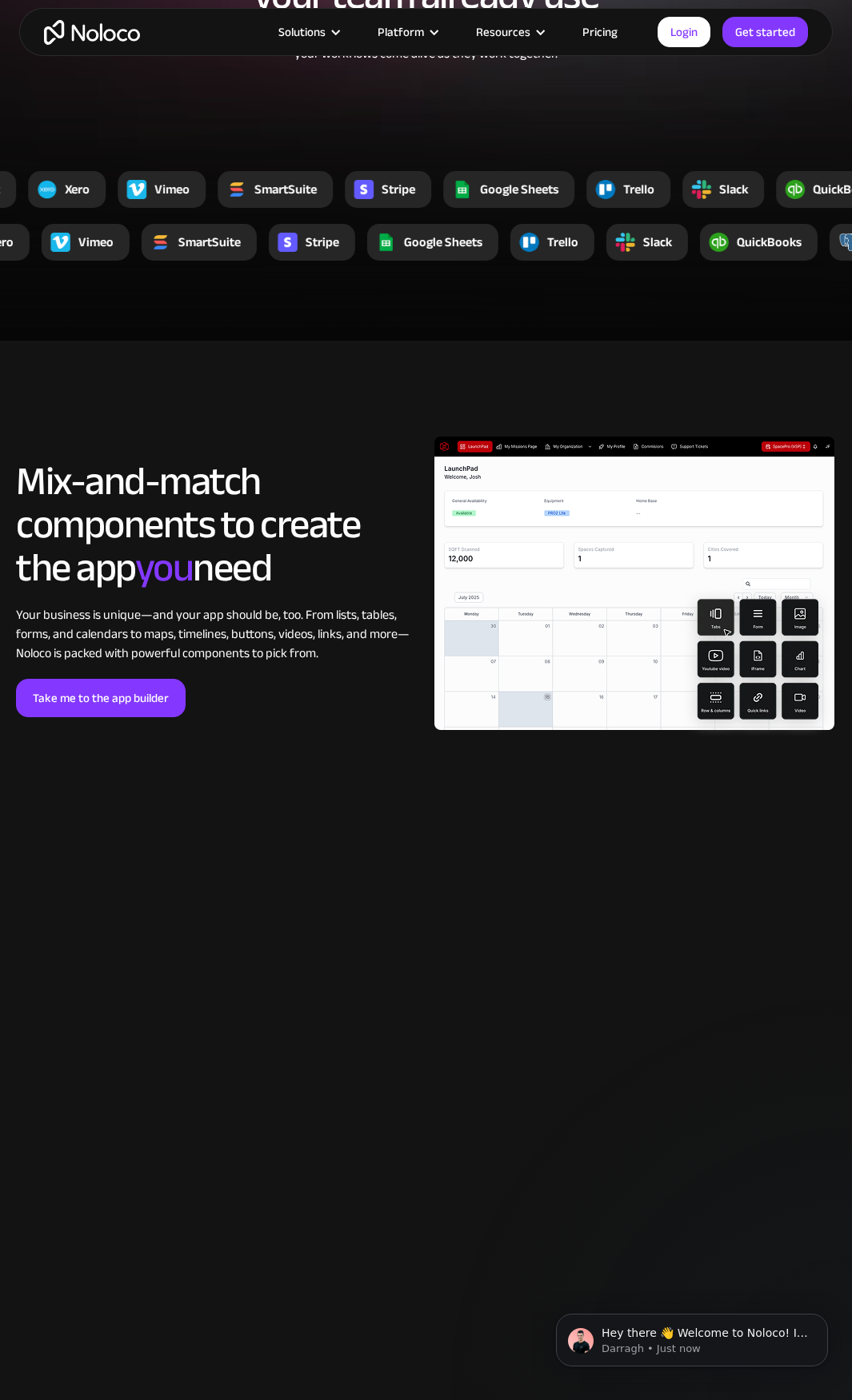
click at [197, 480] on h2 "Mix-and-match components to create the app you need" at bounding box center [217, 524] width 403 height 129
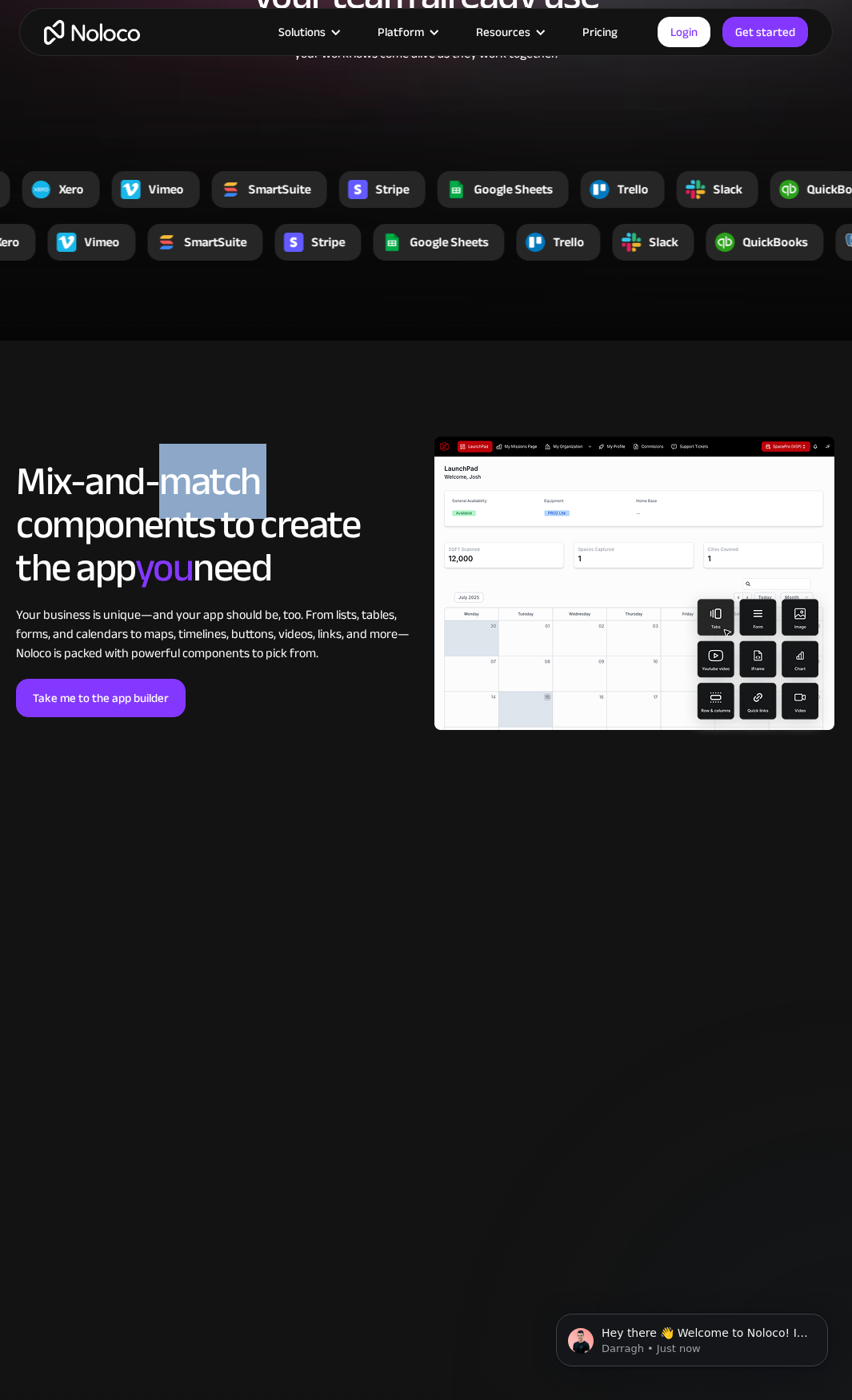
click at [197, 480] on h2 "Mix-and-match components to create the app you need" at bounding box center [217, 524] width 403 height 129
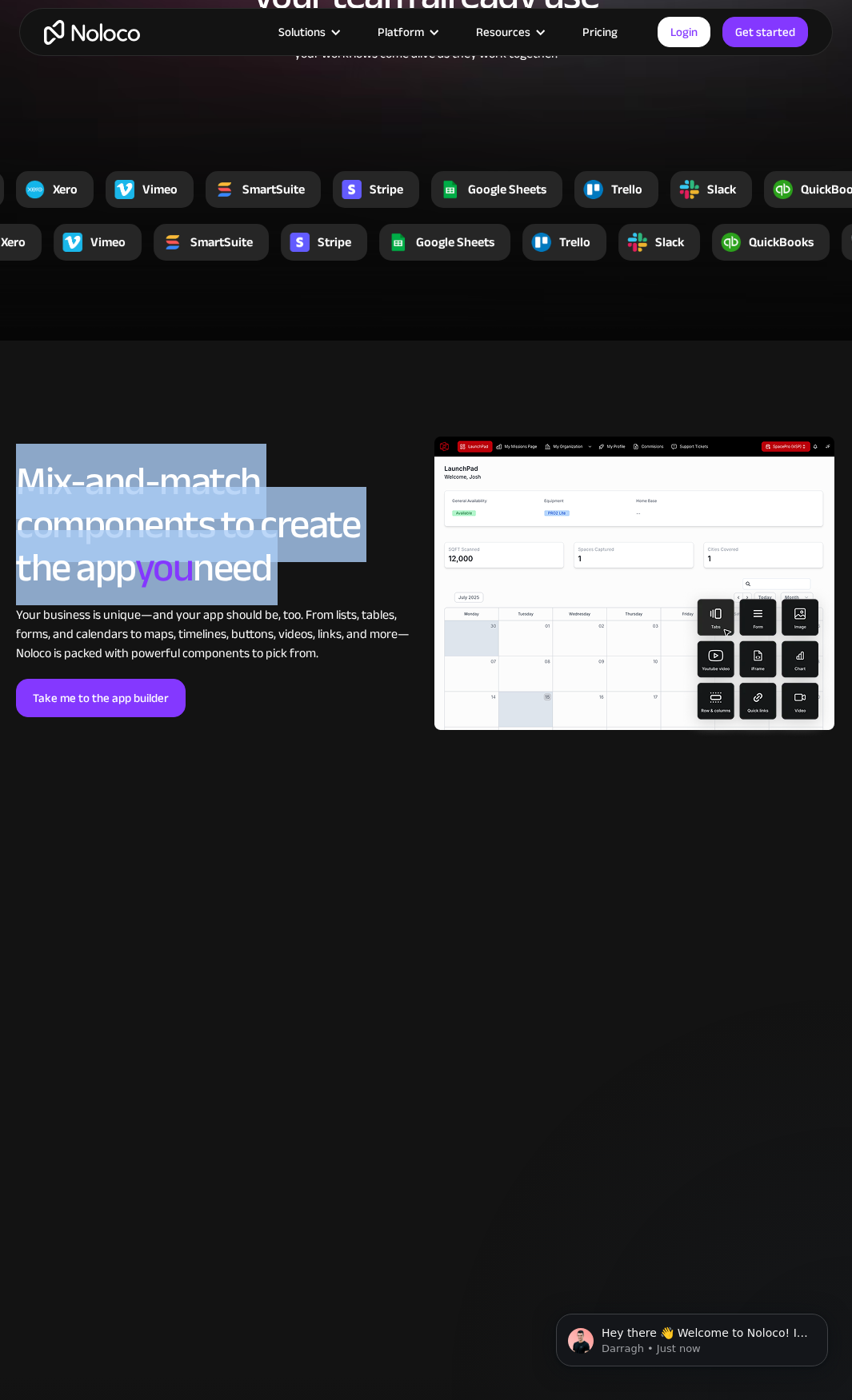
click at [197, 480] on h2 "Mix-and-match components to create the app you need" at bounding box center [217, 524] width 403 height 129
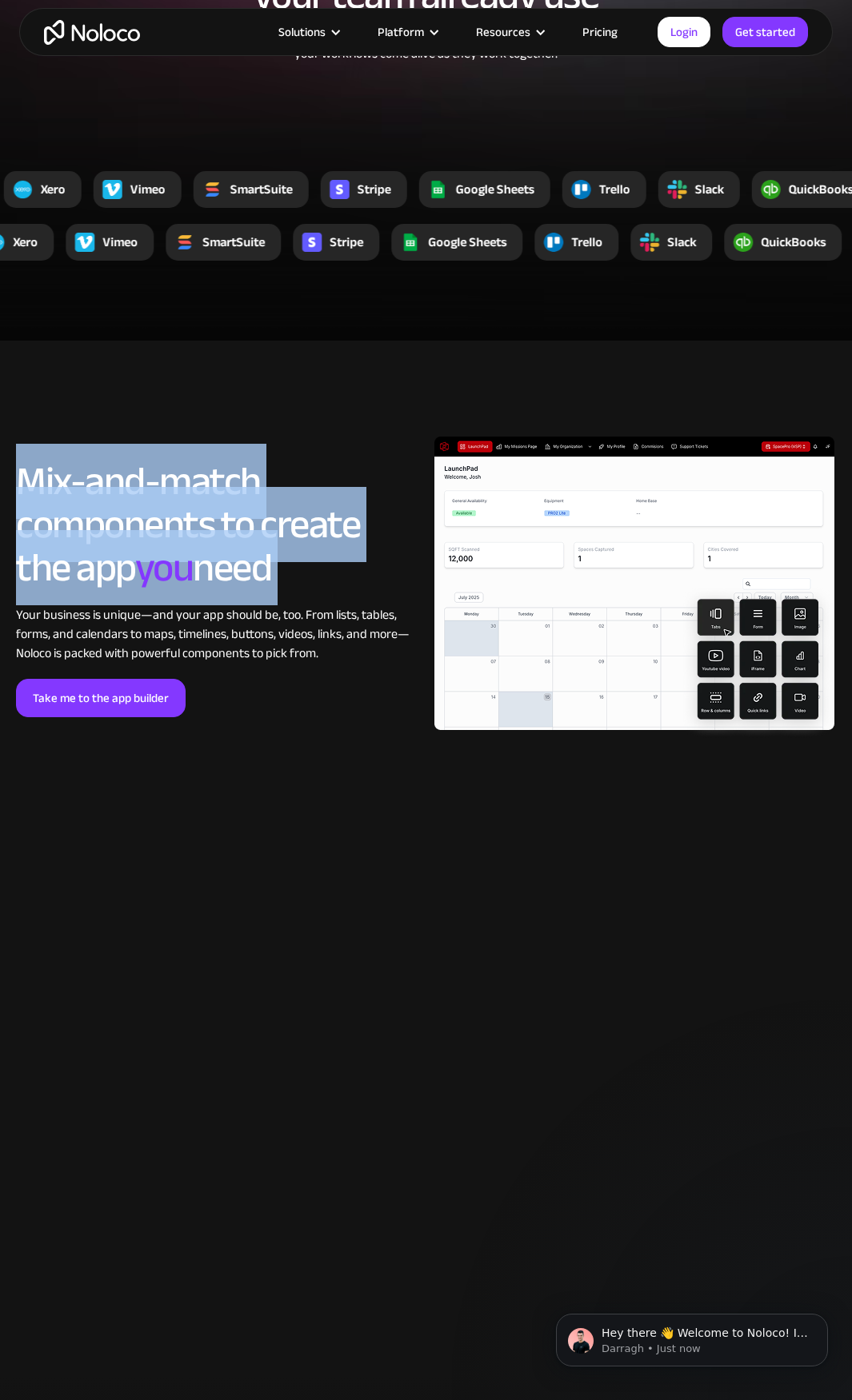
click at [242, 562] on h2 "Mix-and-match components to create the app you need" at bounding box center [217, 524] width 403 height 129
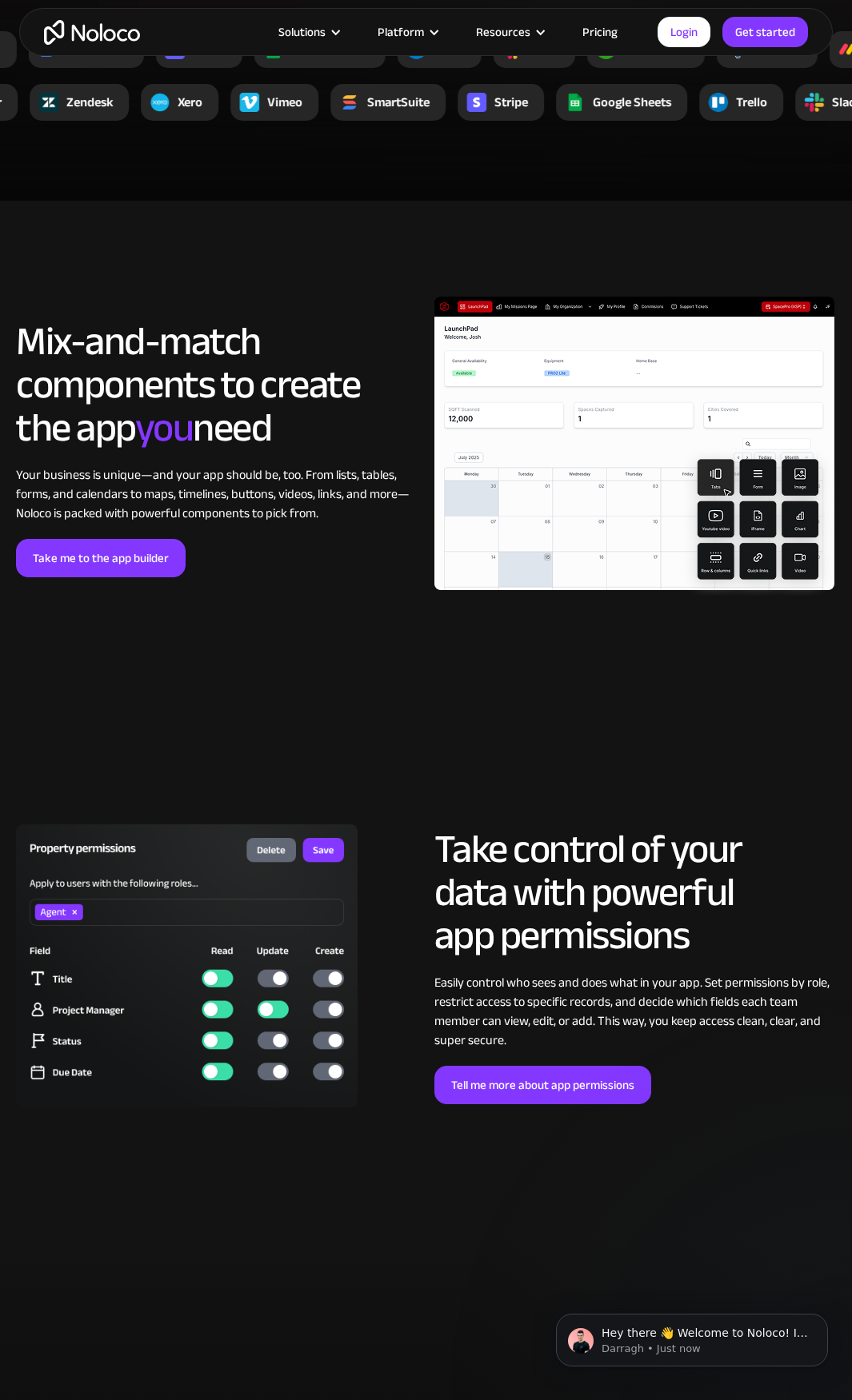
scroll to position [3278, 0]
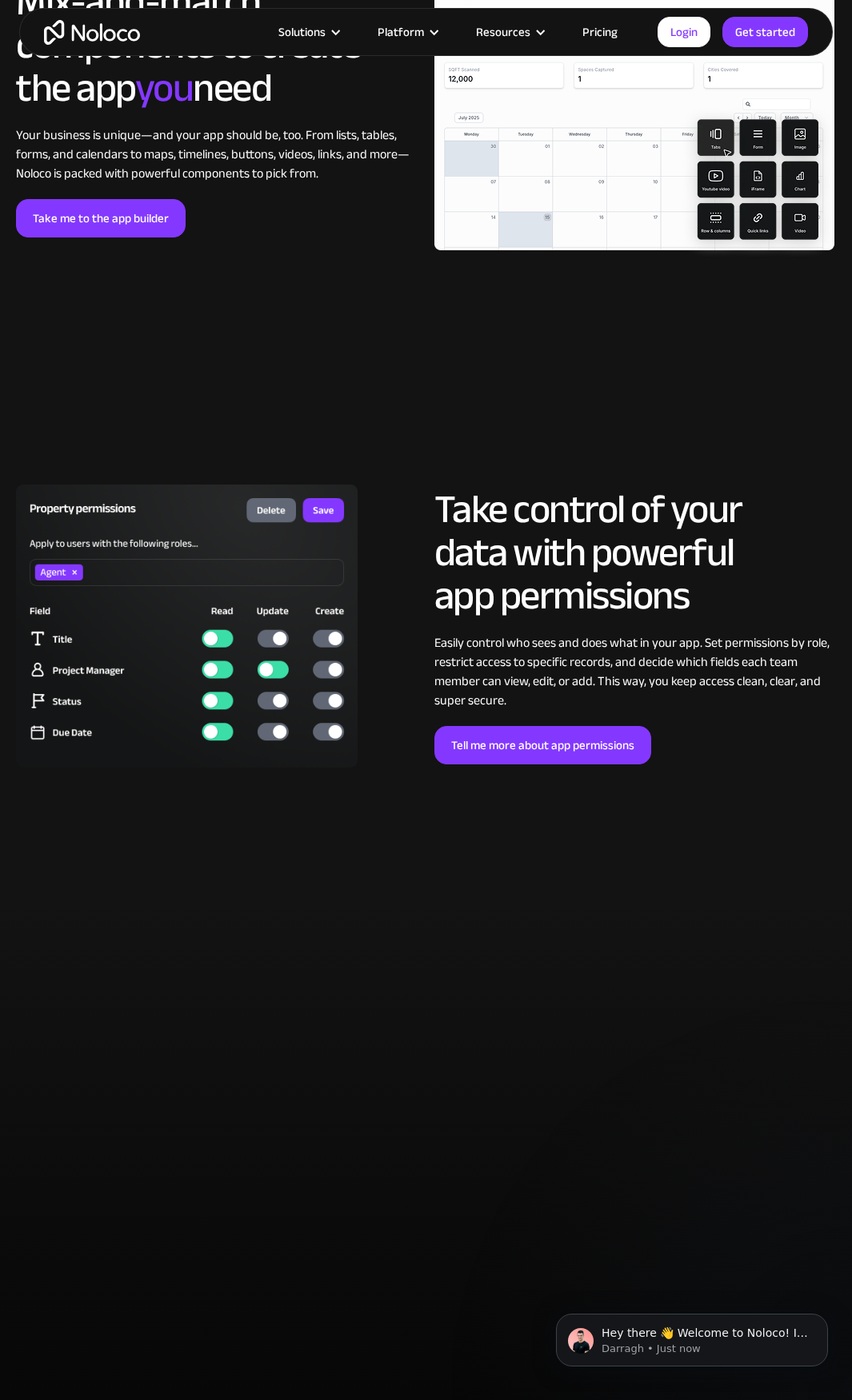
click at [221, 640] on img at bounding box center [186, 626] width 341 height 283
click at [278, 640] on img at bounding box center [186, 626] width 341 height 283
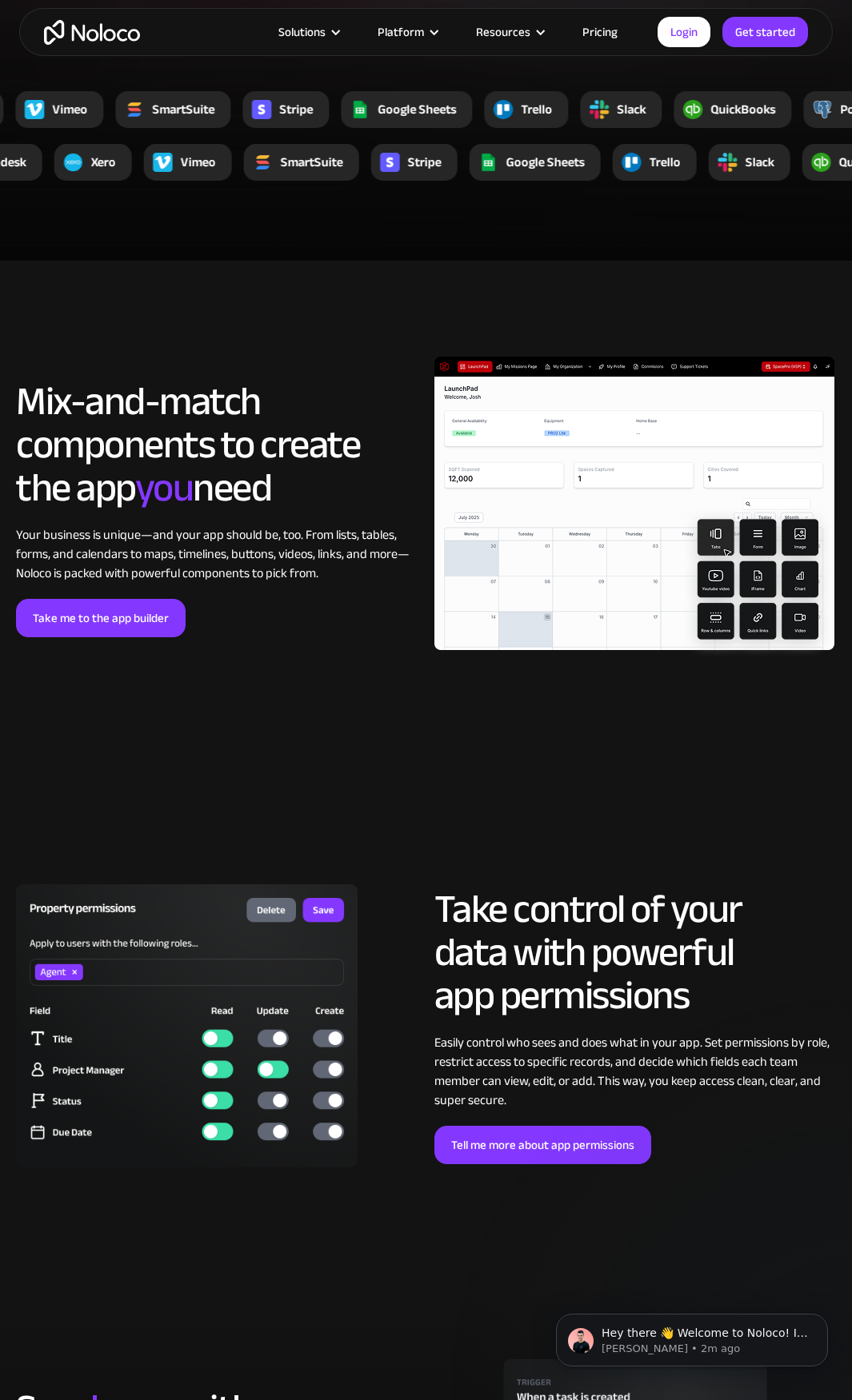
scroll to position [0, 0]
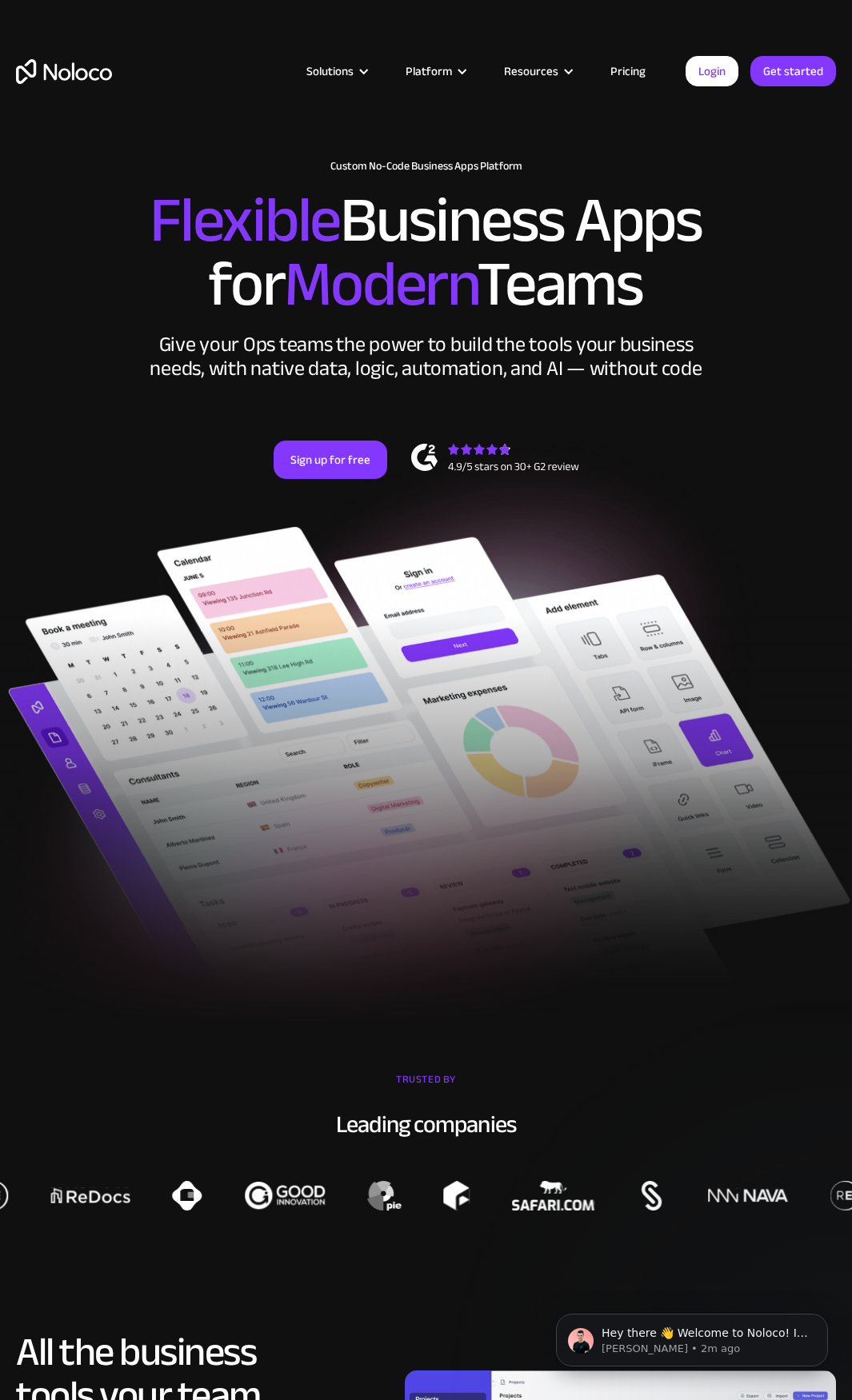
drag, startPoint x: 316, startPoint y: 208, endPoint x: 650, endPoint y: 301, distance: 346.7
click at [648, 301] on h2 "Flexible Business Apps for Modern Teams" at bounding box center [425, 252] width 819 height 128
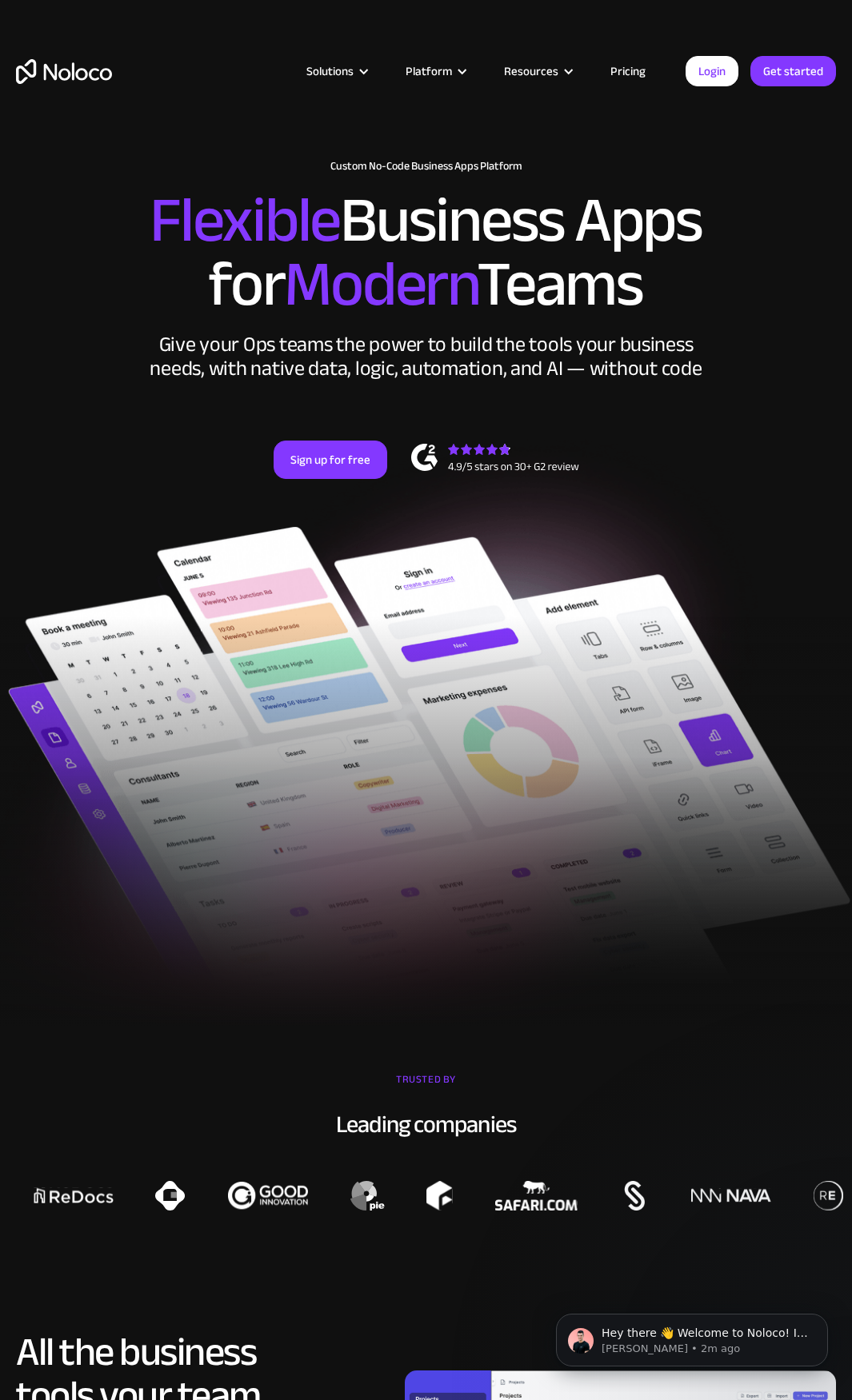
click at [684, 290] on h2 "Flexible Business Apps for Modern Teams" at bounding box center [425, 252] width 819 height 128
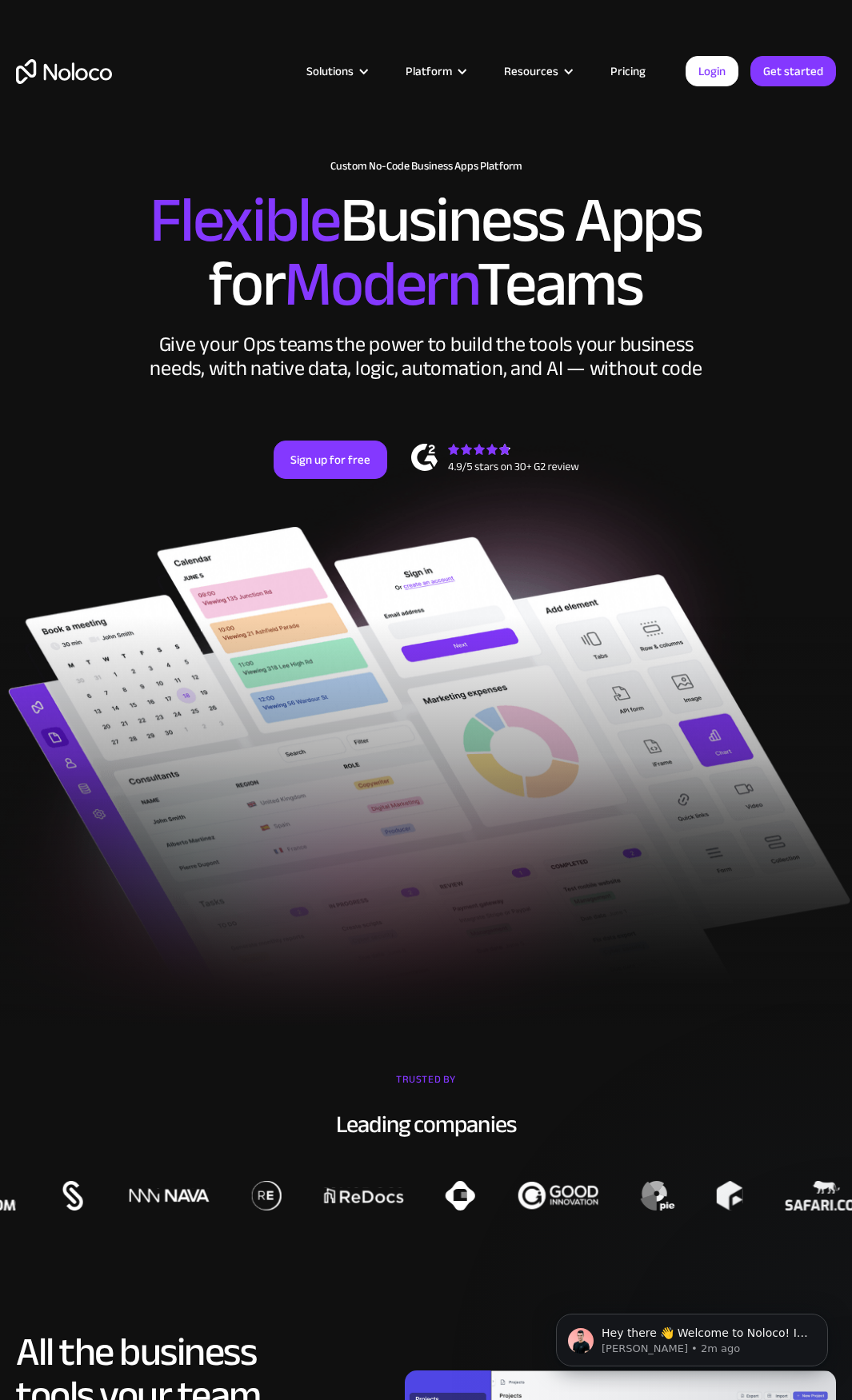
click at [755, 348] on div "New: Connect Noloco to Stripe Custom No-Code Business Apps Platform Flexible Bu…" at bounding box center [426, 335] width 852 height 383
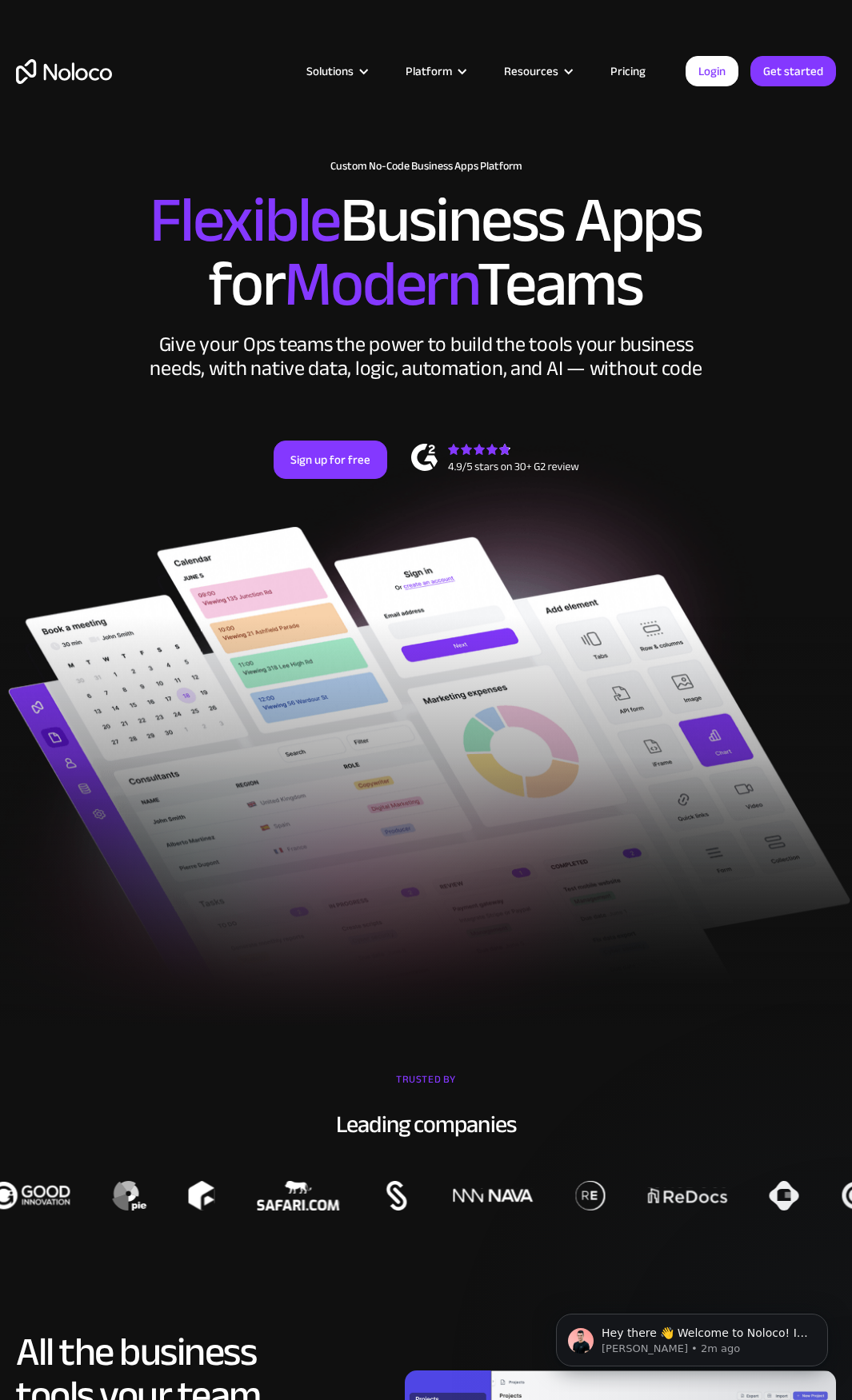
click at [445, 225] on span "Modern" at bounding box center [381, 284] width 193 height 119
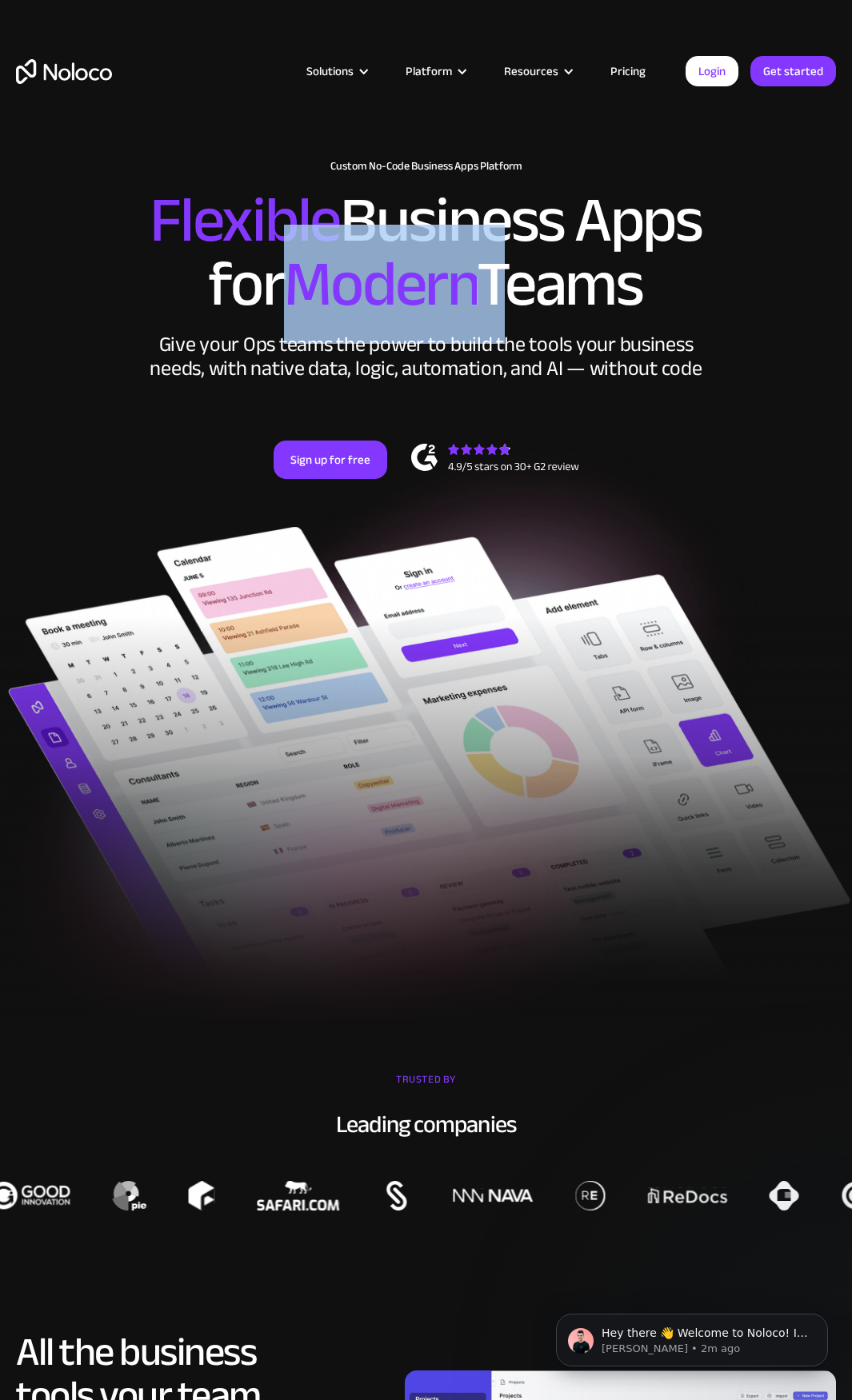
click at [445, 225] on span "Modern" at bounding box center [381, 284] width 193 height 119
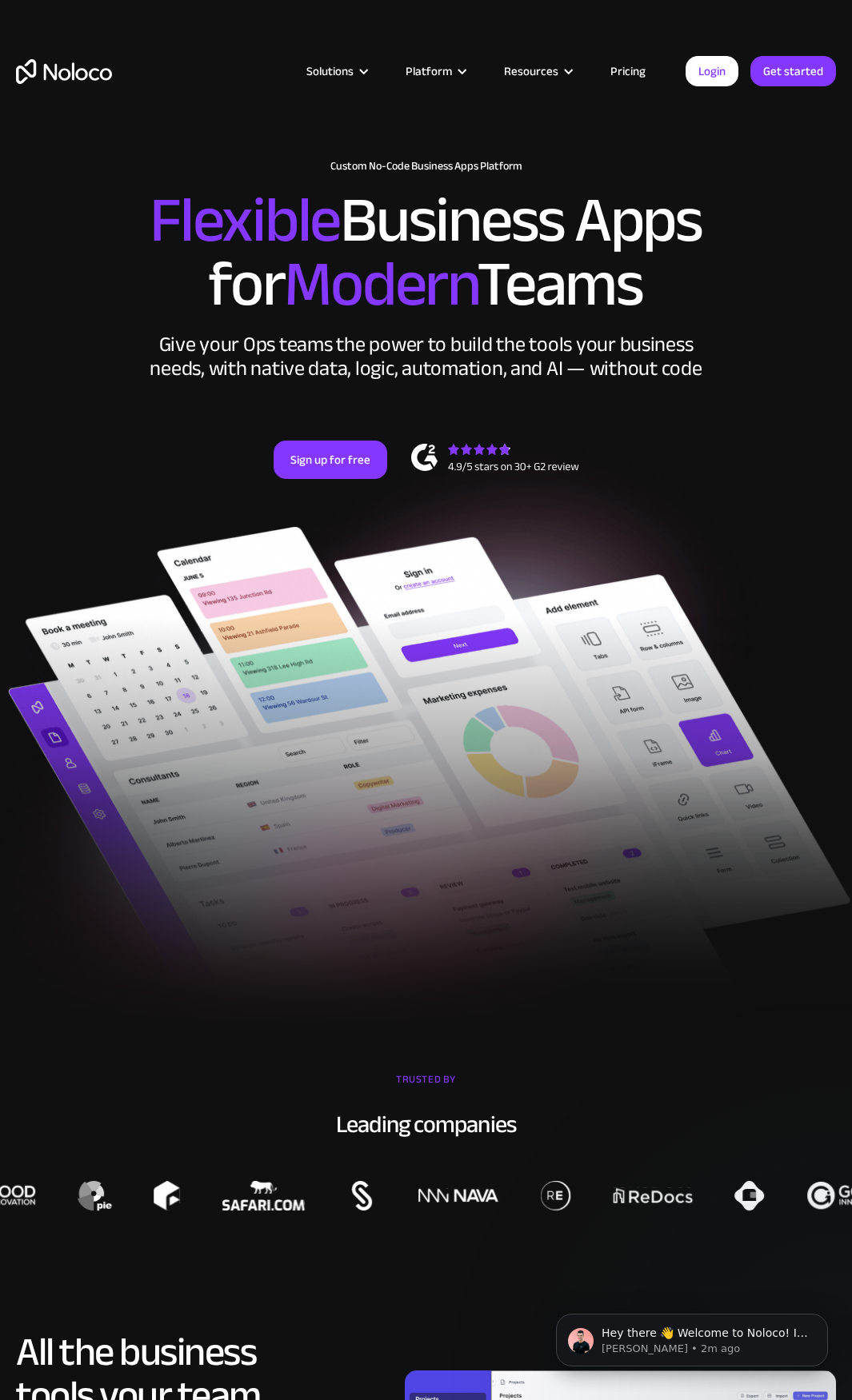
click at [523, 214] on h2 "Flexible Business Apps for Modern Teams" at bounding box center [425, 252] width 819 height 128
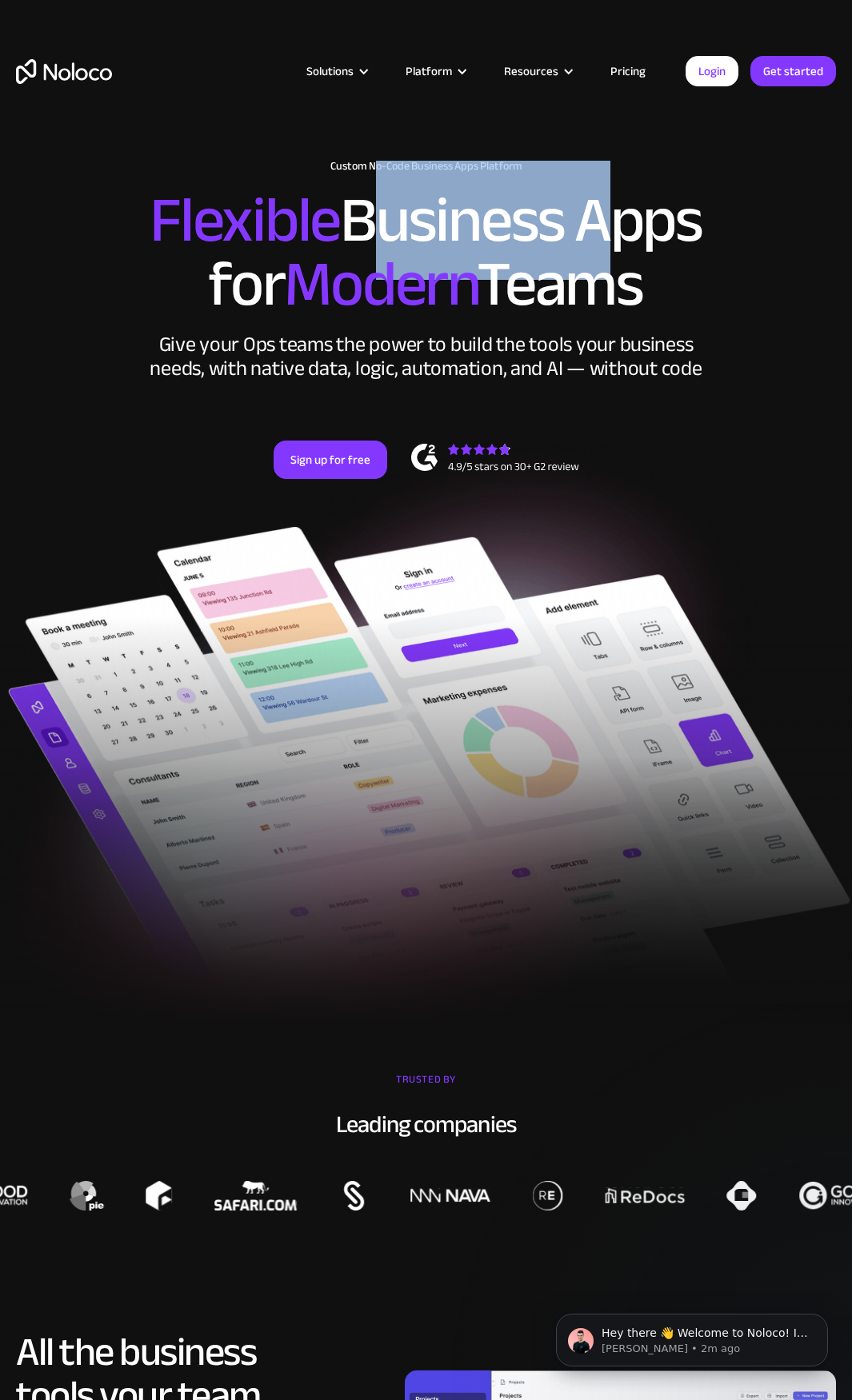
click at [523, 214] on h2 "Flexible Business Apps for Modern Teams" at bounding box center [425, 252] width 819 height 128
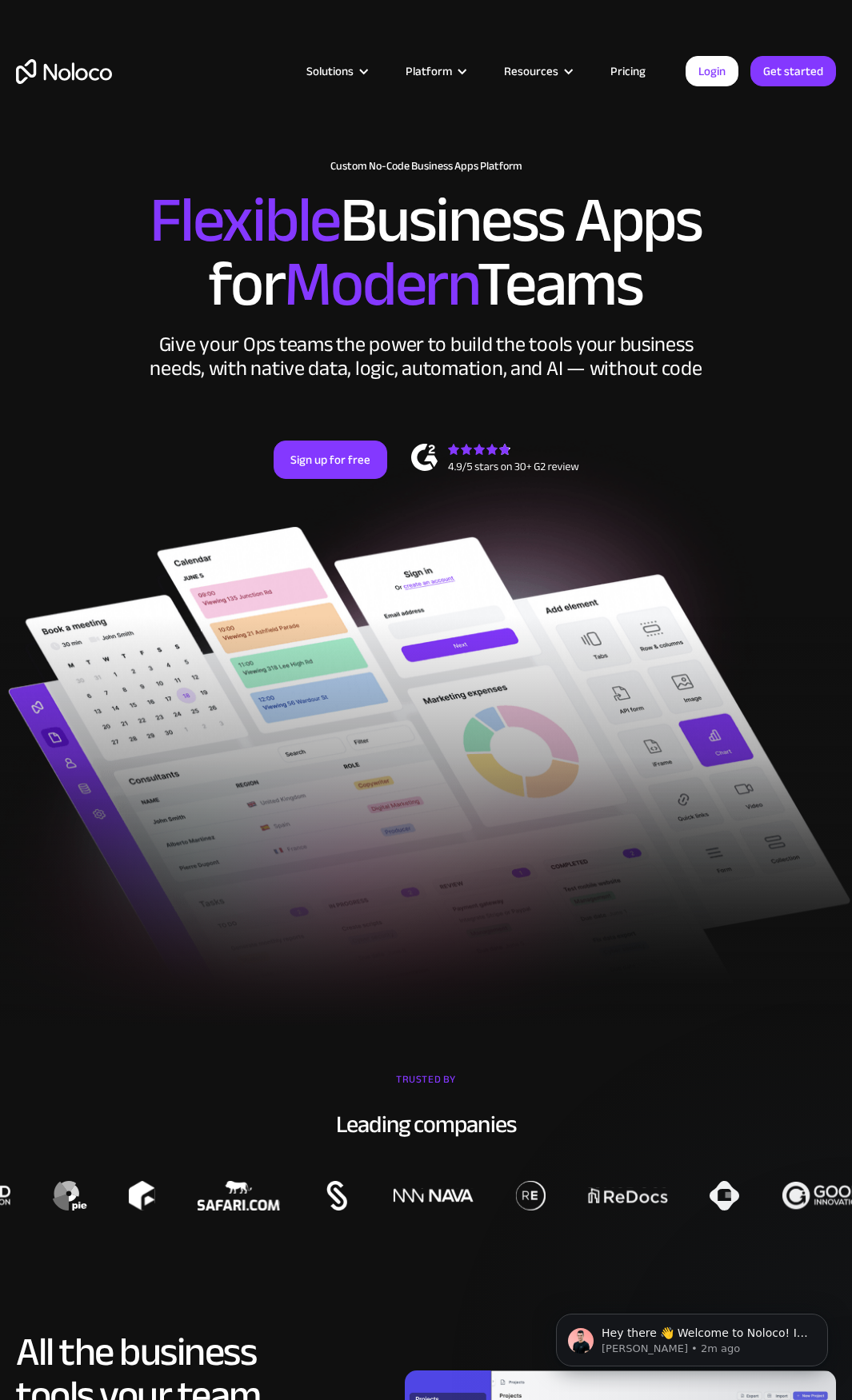
click at [590, 277] on h2 "Flexible Business Apps for Modern Teams" at bounding box center [425, 252] width 819 height 128
